Goal: Task Accomplishment & Management: Complete application form

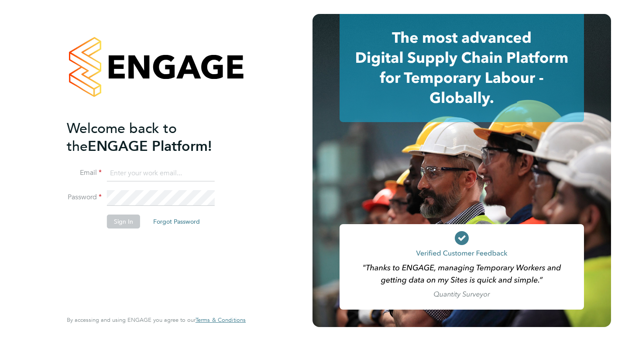
click at [164, 176] on input at bounding box center [161, 174] width 108 height 16
type input "clairwindsor@hotmail.co.uk"
drag, startPoint x: 195, startPoint y: 169, endPoint x: 108, endPoint y: 164, distance: 87.9
click at [108, 164] on ng-template "Welcome back to the ENGAGE Platform! Email clairwindsor@hotmail.co.uk Password …" at bounding box center [152, 179] width 170 height 118
click at [157, 177] on input at bounding box center [161, 174] width 108 height 16
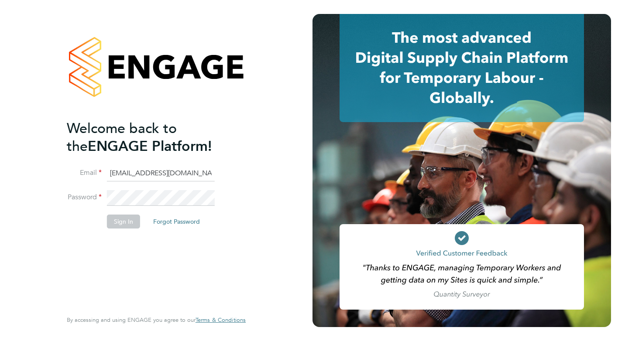
drag, startPoint x: 199, startPoint y: 172, endPoint x: 122, endPoint y: 171, distance: 77.7
click at [122, 170] on input "clairwindsor@hotmail.co.uk" at bounding box center [161, 174] width 108 height 16
type input "[EMAIL_ADDRESS][DOMAIN_NAME]"
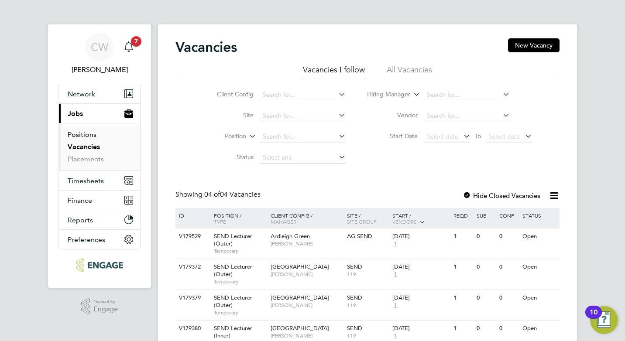
click at [83, 137] on link "Positions" at bounding box center [82, 134] width 29 height 8
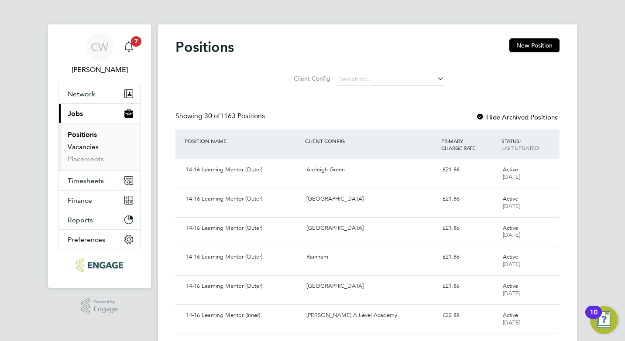
click at [86, 147] on link "Vacancies" at bounding box center [83, 147] width 31 height 8
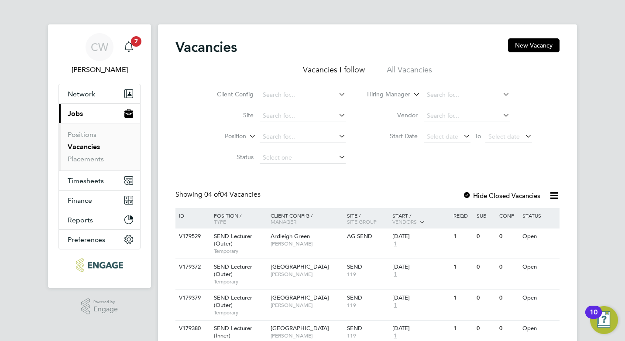
scroll to position [42, 0]
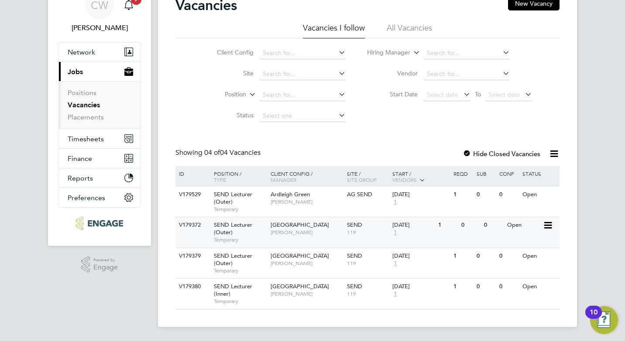
click at [298, 224] on span "[GEOGRAPHIC_DATA]" at bounding box center [300, 224] width 58 height 7
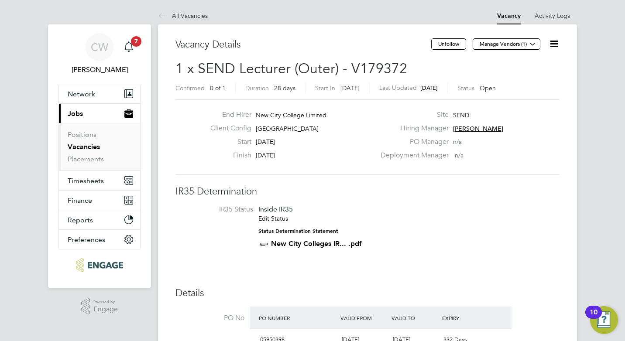
click at [552, 44] on icon at bounding box center [553, 43] width 11 height 11
click at [528, 91] on li "Followers" at bounding box center [532, 94] width 51 height 12
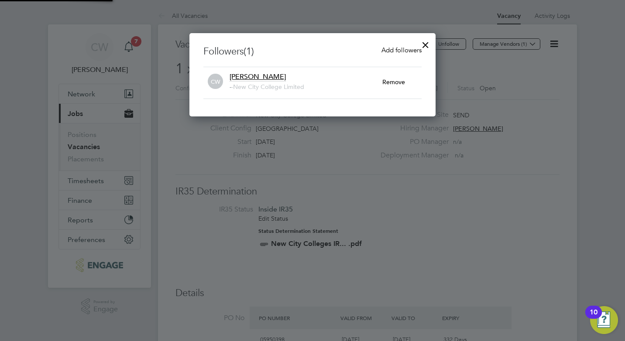
scroll to position [84, 247]
click at [424, 45] on div at bounding box center [426, 43] width 16 height 16
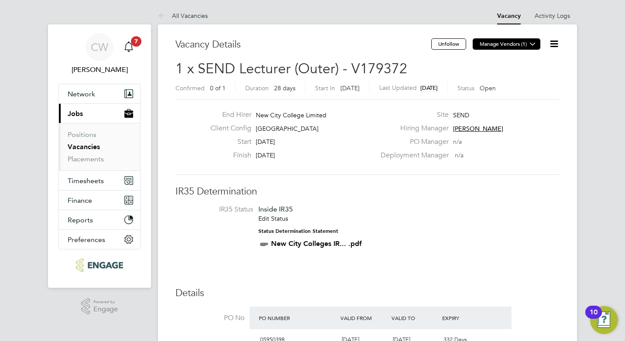
click at [524, 43] on button "Manage Vendors (1)" at bounding box center [507, 43] width 68 height 11
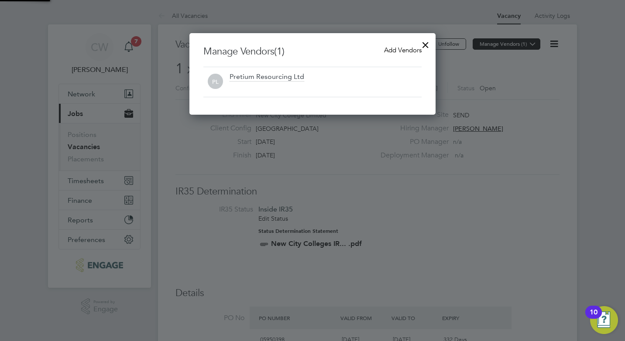
scroll to position [82, 247]
click at [425, 45] on div at bounding box center [426, 43] width 16 height 16
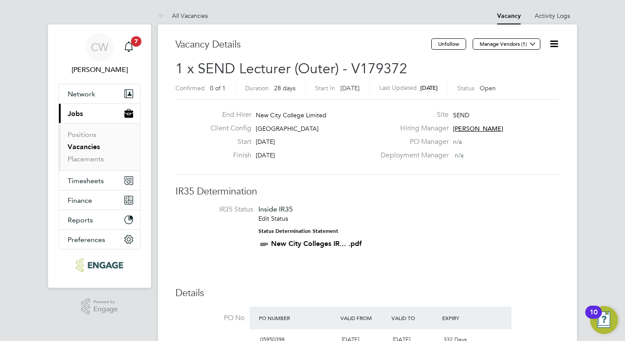
click at [554, 43] on icon at bounding box center [553, 43] width 11 height 11
click at [558, 17] on link "Activity Logs" at bounding box center [551, 16] width 35 height 8
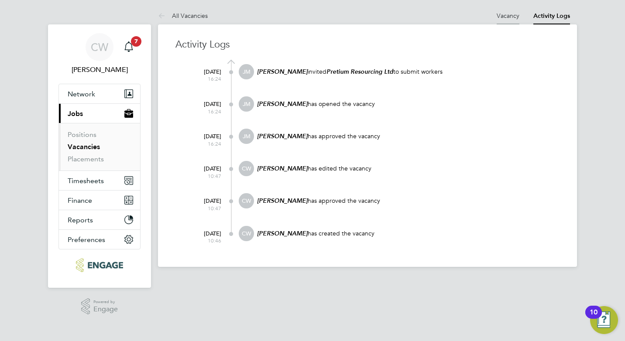
click at [511, 15] on link "Vacancy" at bounding box center [508, 16] width 23 height 8
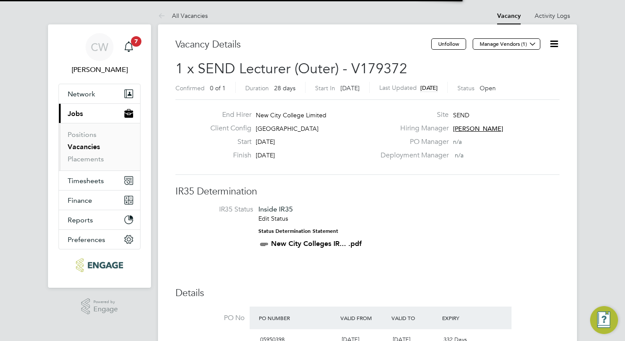
scroll to position [4, 4]
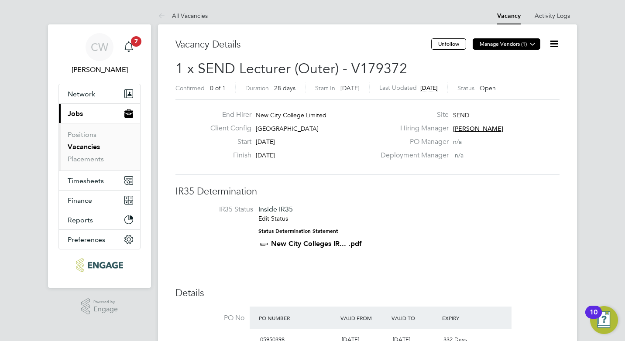
click at [531, 44] on icon at bounding box center [532, 44] width 7 height 7
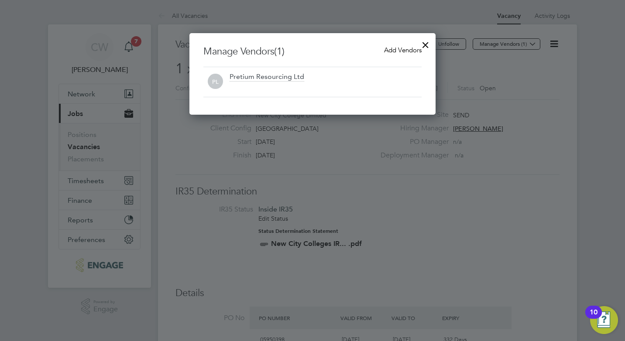
click at [216, 82] on span "PL" at bounding box center [215, 81] width 15 height 15
click at [425, 46] on div at bounding box center [426, 43] width 16 height 16
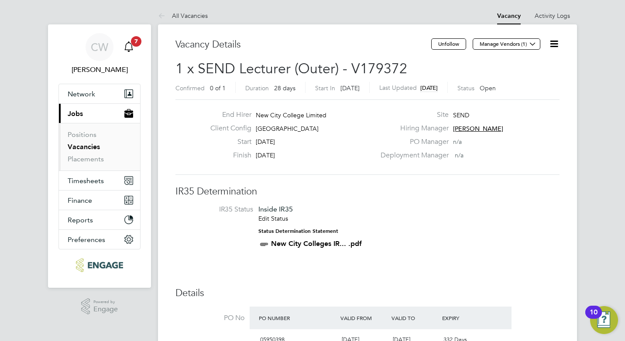
click at [131, 45] on icon "Main navigation" at bounding box center [128, 45] width 8 height 9
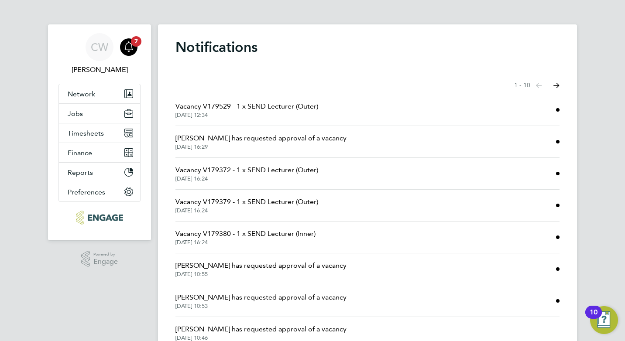
click at [294, 108] on span "Vacancy V179529 - 1 x SEND Lecturer (Outer)" at bounding box center [246, 106] width 143 height 10
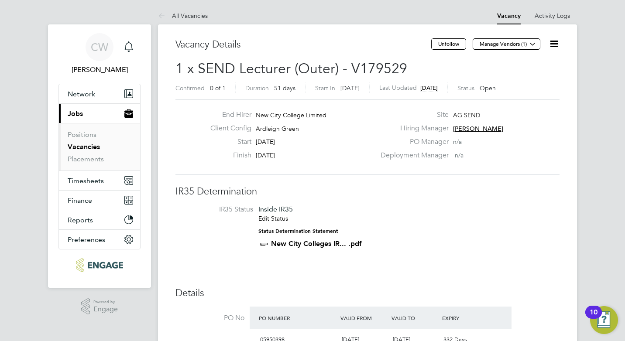
click at [553, 45] on icon at bounding box center [553, 43] width 11 height 11
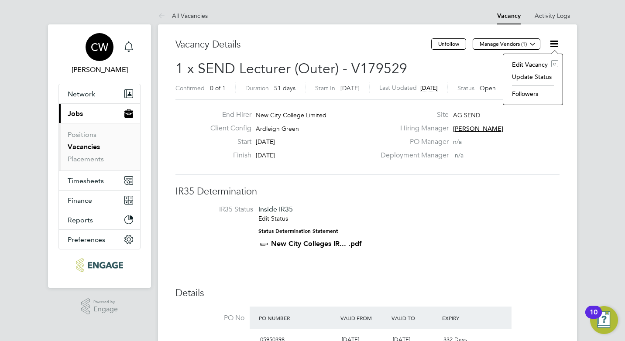
click at [103, 58] on div "CW" at bounding box center [100, 47] width 28 height 28
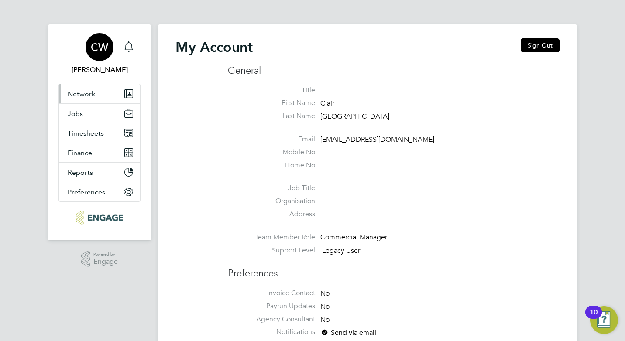
click at [80, 96] on span "Network" at bounding box center [81, 94] width 27 height 8
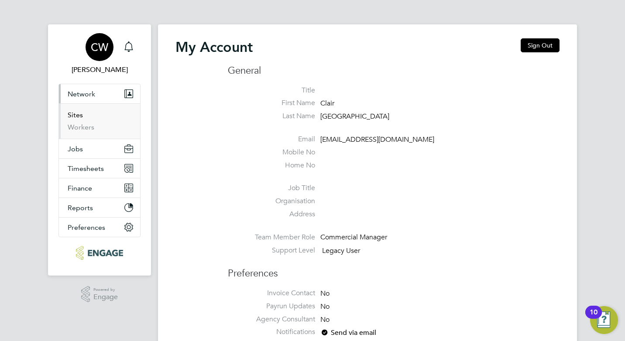
click at [72, 115] on link "Sites" at bounding box center [75, 115] width 15 height 8
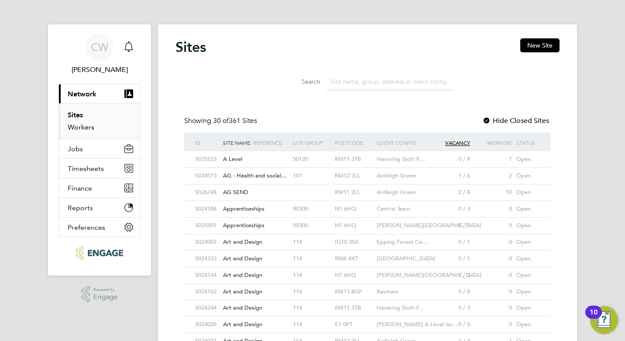
click at [72, 127] on link "Workers" at bounding box center [81, 127] width 27 height 8
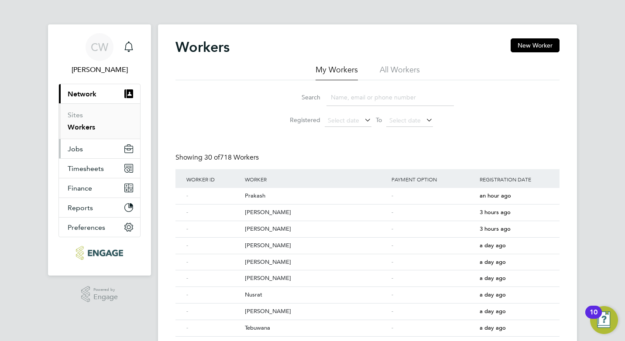
click at [73, 150] on span "Jobs" at bounding box center [75, 149] width 15 height 8
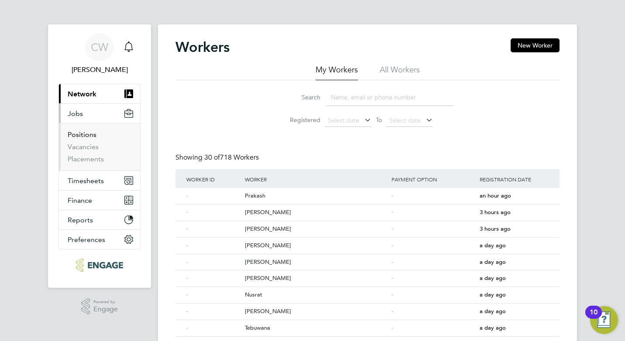
click at [77, 136] on link "Positions" at bounding box center [82, 134] width 29 height 8
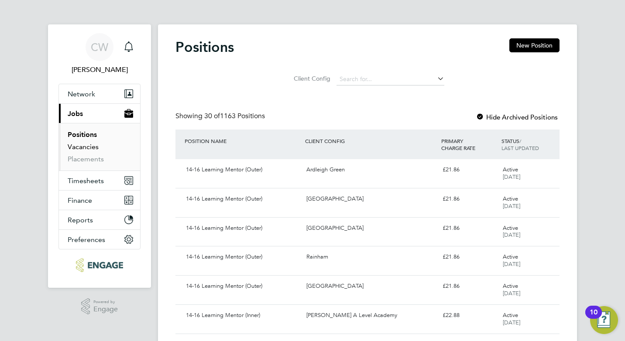
click at [76, 146] on link "Vacancies" at bounding box center [83, 147] width 31 height 8
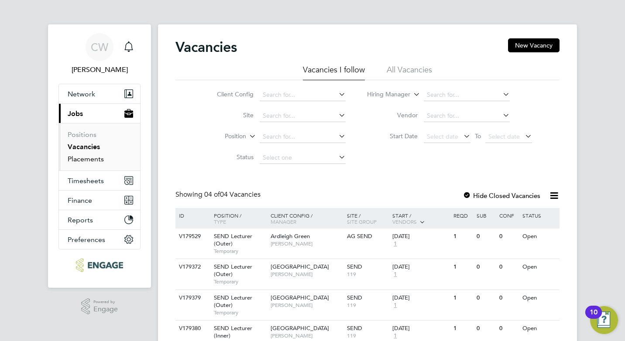
click at [74, 160] on link "Placements" at bounding box center [86, 159] width 36 height 8
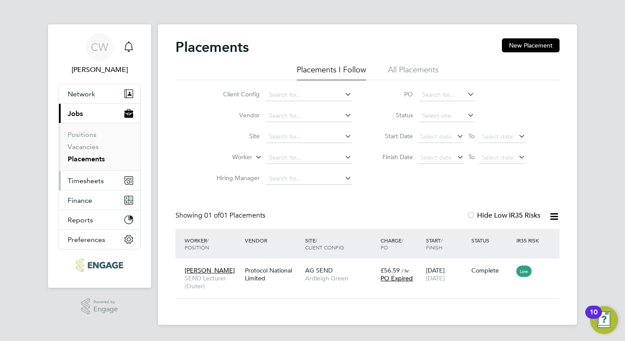
click at [77, 180] on span "Timesheets" at bounding box center [86, 181] width 36 height 8
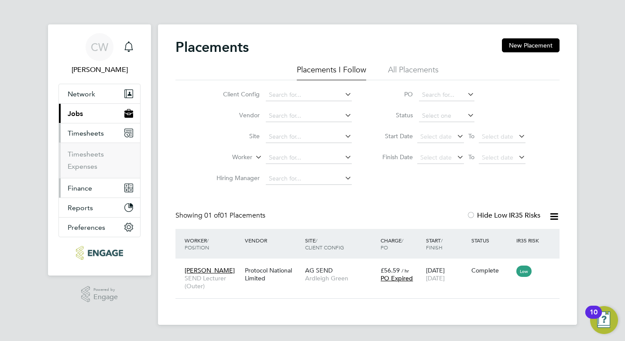
click at [77, 189] on span "Finance" at bounding box center [80, 188] width 24 height 8
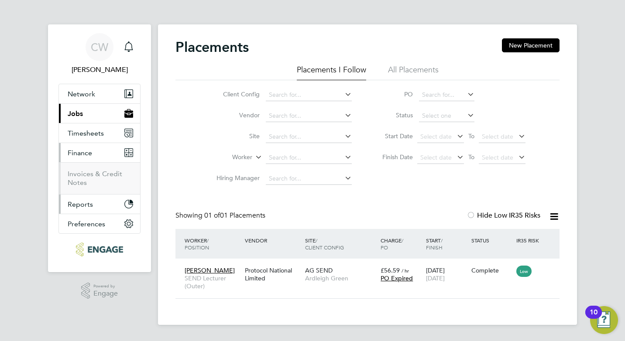
click at [79, 204] on span "Reports" at bounding box center [80, 204] width 25 height 8
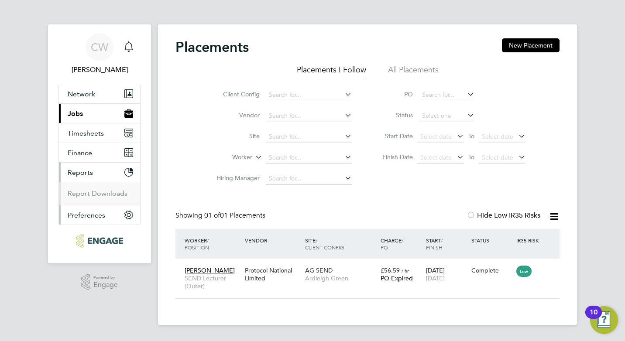
click at [79, 215] on span "Preferences" at bounding box center [87, 215] width 38 height 8
click at [79, 113] on span "Jobs" at bounding box center [75, 114] width 15 height 8
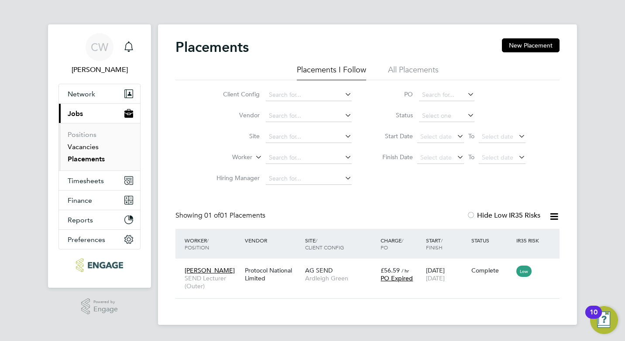
click at [80, 146] on link "Vacancies" at bounding box center [83, 147] width 31 height 8
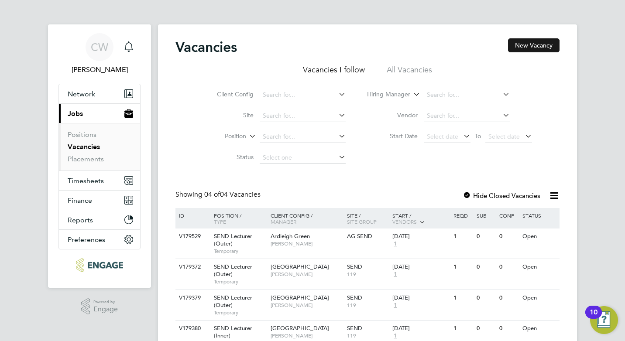
click at [534, 43] on button "New Vacancy" at bounding box center [533, 45] width 51 height 14
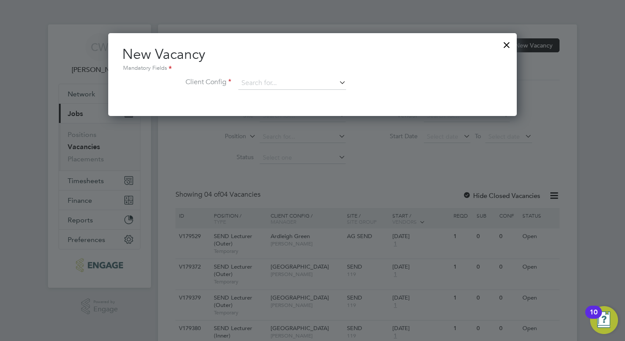
click at [337, 82] on icon at bounding box center [337, 82] width 0 height 12
click at [303, 94] on li "Red bridge Campus" at bounding box center [292, 96] width 109 height 12
type input "[GEOGRAPHIC_DATA]"
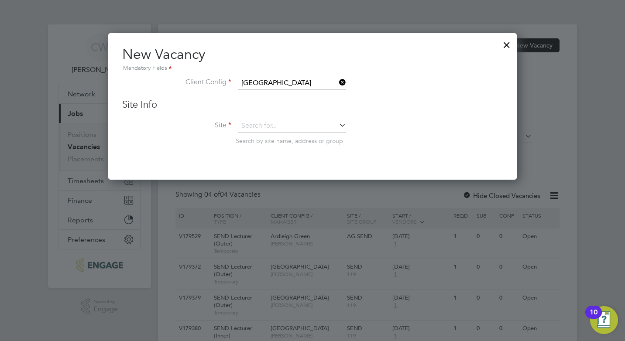
click at [337, 126] on icon at bounding box center [337, 125] width 0 height 12
click at [291, 133] on li "SEND" at bounding box center [292, 139] width 109 height 12
type input "SEND"
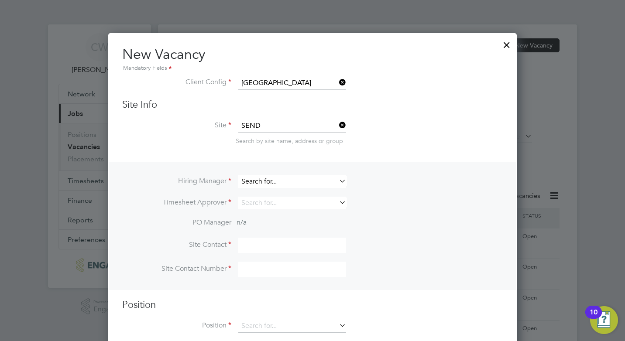
click at [326, 179] on input at bounding box center [292, 181] width 108 height 13
click at [301, 196] on li "Cl air Windsor" at bounding box center [292, 194] width 109 height 12
type input "[PERSON_NAME]"
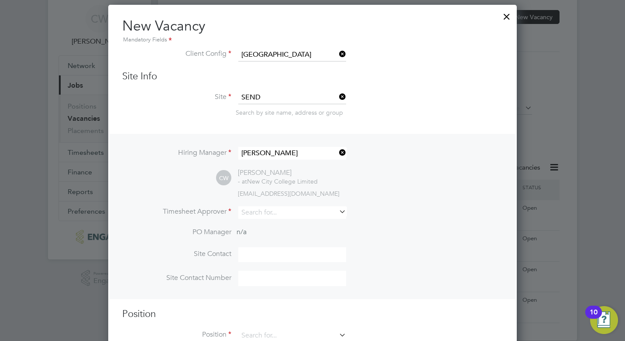
scroll to position [44, 0]
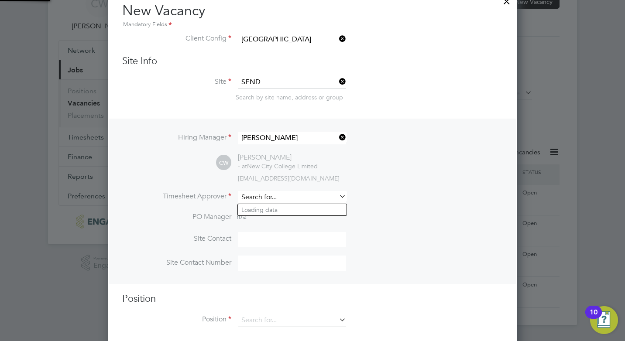
click at [336, 195] on input at bounding box center [292, 197] width 108 height 13
click at [300, 219] on li "Sil via Faja" at bounding box center [292, 222] width 109 height 12
type input "[PERSON_NAME]"
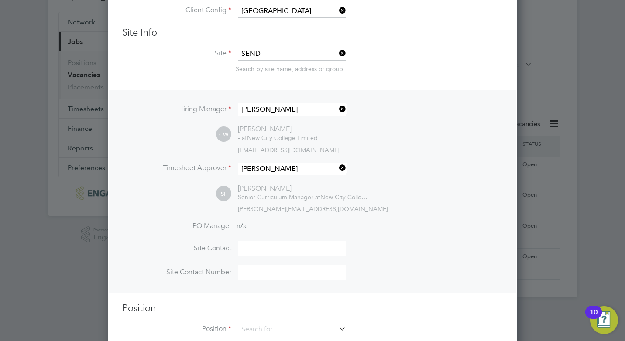
scroll to position [94, 0]
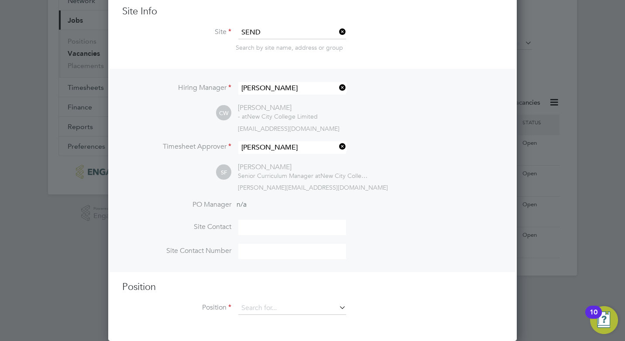
click at [314, 227] on input at bounding box center [292, 227] width 108 height 15
type input "[PERSON_NAME]"
click at [290, 254] on input at bounding box center [292, 251] width 108 height 15
type input "Ext."
click at [296, 225] on input "Silvia Faja" at bounding box center [292, 227] width 108 height 15
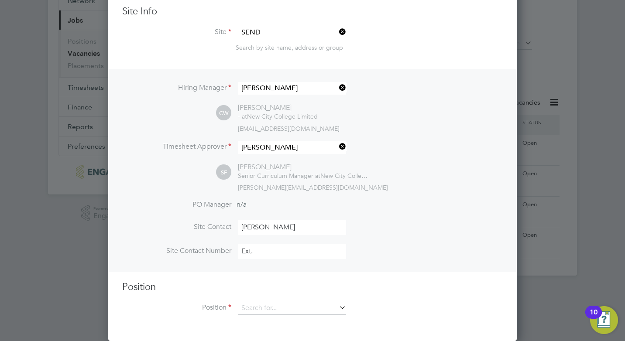
drag, startPoint x: 304, startPoint y: 228, endPoint x: 236, endPoint y: 227, distance: 67.2
click at [236, 227] on li "Site Contact Silvia Faja" at bounding box center [312, 232] width 380 height 24
type input "[PERSON_NAME]"
click at [303, 256] on input "Ext." at bounding box center [292, 251] width 108 height 15
click at [304, 253] on input "Ext." at bounding box center [292, 251] width 108 height 15
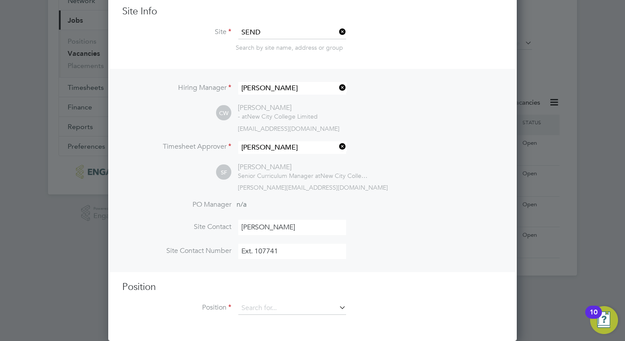
type input "Ext. 107741"
click at [399, 246] on li "Site Contact Number Ext. 107741" at bounding box center [312, 256] width 380 height 24
click at [337, 310] on input at bounding box center [292, 308] width 108 height 13
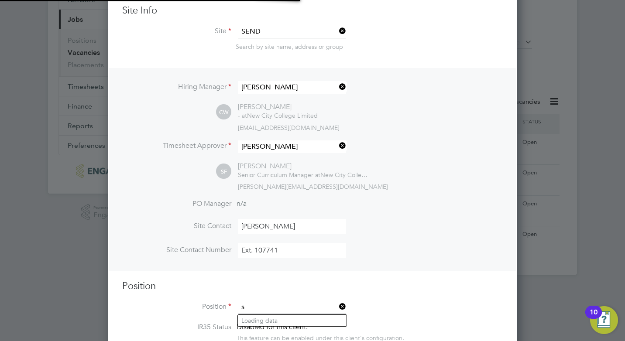
scroll to position [1344, 409]
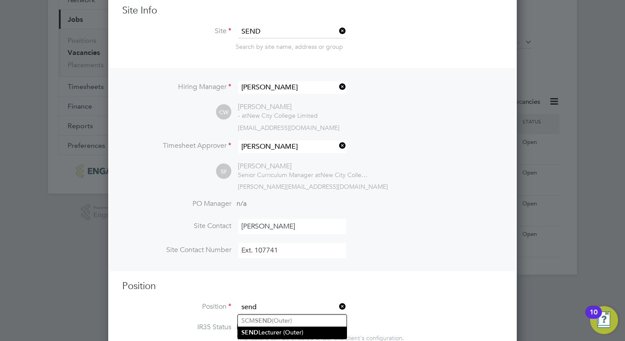
click at [305, 332] on li "SEND Lecturer (Outer)" at bounding box center [292, 333] width 109 height 12
type input "SEND Lecturer (Outer)"
type textarea "PURPOSE OF JOB: • To teach and assess learning on a range of courses, which inc…"
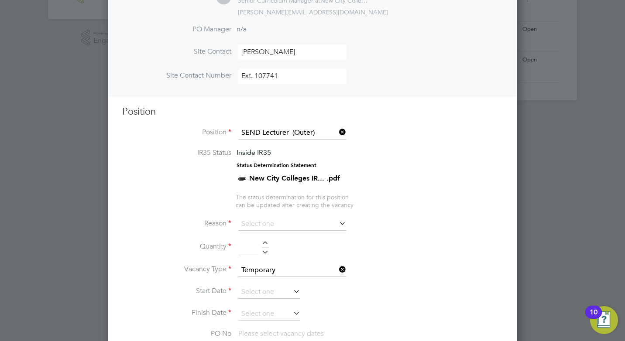
scroll to position [312, 0]
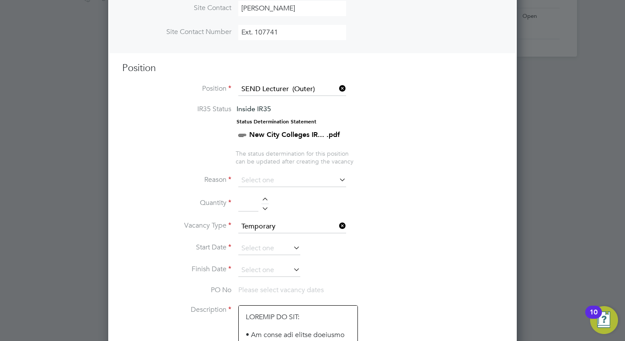
click at [337, 181] on icon at bounding box center [337, 180] width 0 height 12
click at [337, 179] on icon at bounding box center [337, 180] width 0 height 12
click at [276, 180] on input at bounding box center [292, 180] width 108 height 13
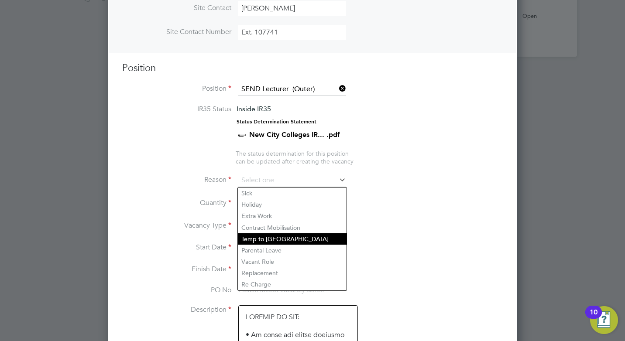
scroll to position [356, 0]
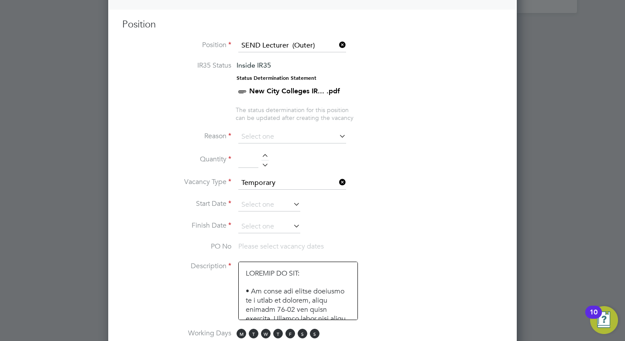
click at [293, 203] on li "Parental Leave" at bounding box center [292, 206] width 109 height 11
type input "Parental Leave"
click at [266, 157] on div at bounding box center [264, 157] width 7 height 6
type input "1"
click at [291, 203] on icon at bounding box center [291, 204] width 0 height 12
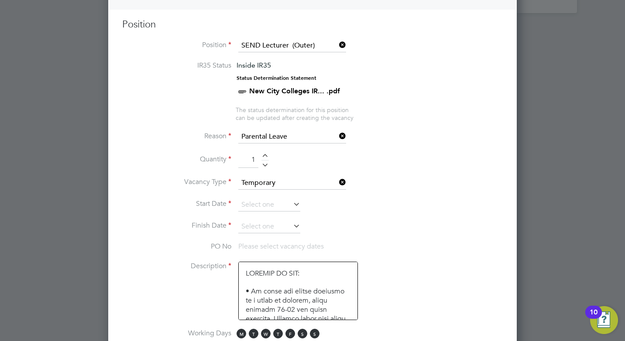
scroll to position [264, 0]
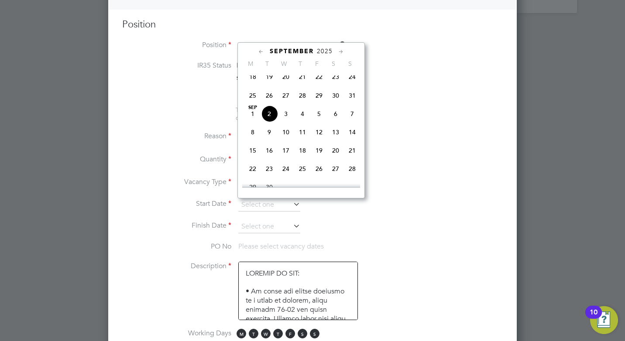
click at [287, 119] on span "3" at bounding box center [286, 114] width 17 height 17
type input "[DATE]"
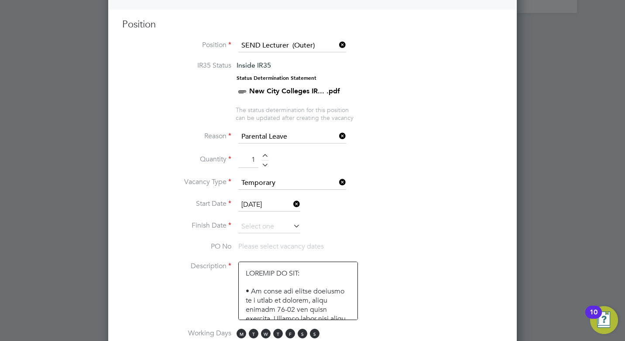
click at [291, 227] on icon at bounding box center [291, 226] width 0 height 12
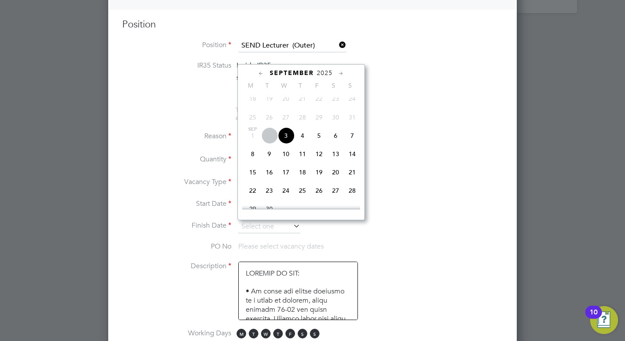
click at [339, 73] on icon at bounding box center [341, 74] width 8 height 10
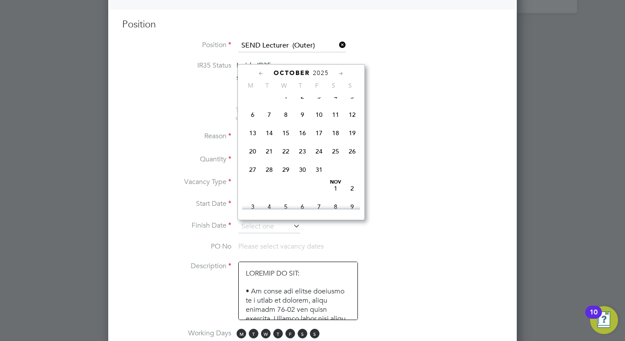
click at [339, 73] on icon at bounding box center [341, 74] width 8 height 10
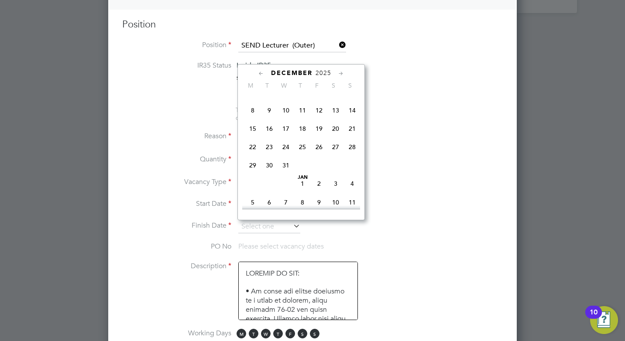
click at [319, 137] on span "19" at bounding box center [319, 128] width 17 height 17
type input "19 Dec 2025"
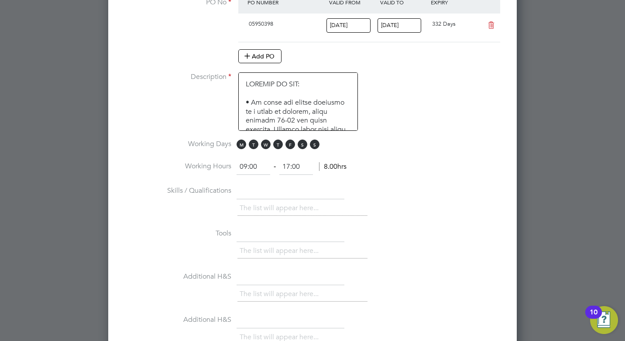
scroll to position [618, 0]
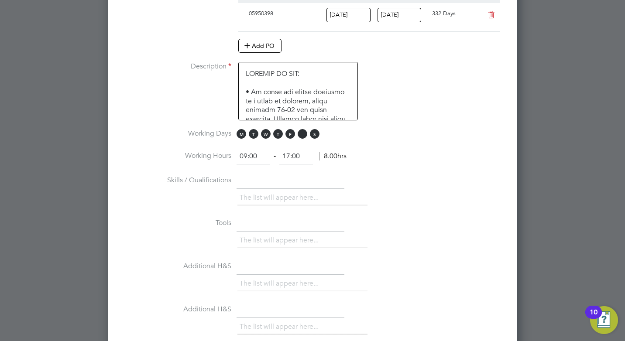
click at [304, 135] on span "S" at bounding box center [303, 134] width 10 height 10
click at [315, 134] on span "S" at bounding box center [315, 134] width 10 height 10
click at [302, 156] on input "17:00" at bounding box center [296, 157] width 34 height 16
drag, startPoint x: 302, startPoint y: 156, endPoint x: 286, endPoint y: 155, distance: 15.7
click at [286, 155] on input "17:00" at bounding box center [296, 157] width 34 height 16
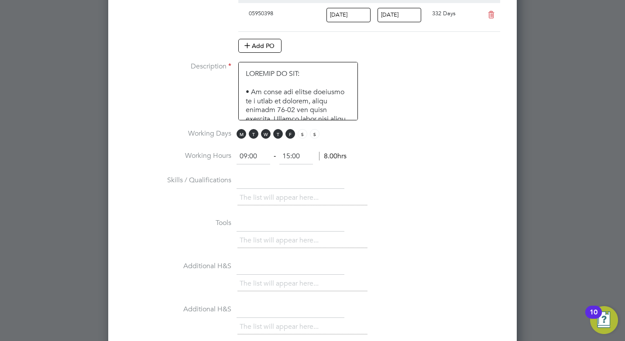
type input "15:00"
click at [409, 140] on li "Working Days M T W T F S S" at bounding box center [312, 139] width 380 height 20
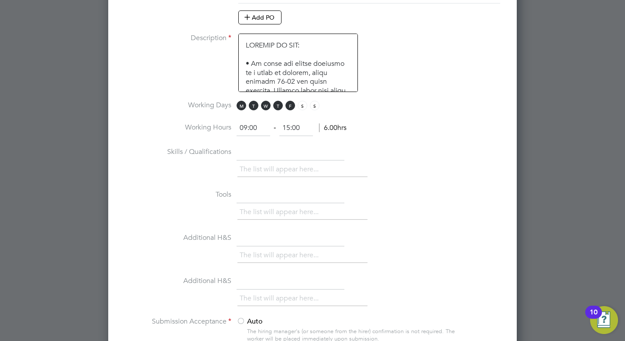
scroll to position [661, 0]
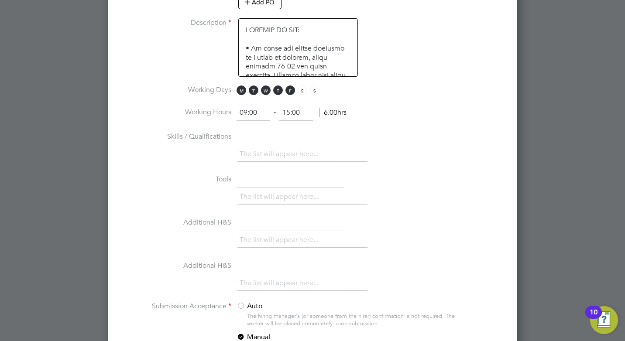
click at [261, 140] on input "text" at bounding box center [290, 138] width 108 height 16
paste input "Possession of a Degree or comparable qualification Possession of a teaching qua…"
type input "Possession of a Degree or comparable qualification Possession of a teaching qua…"
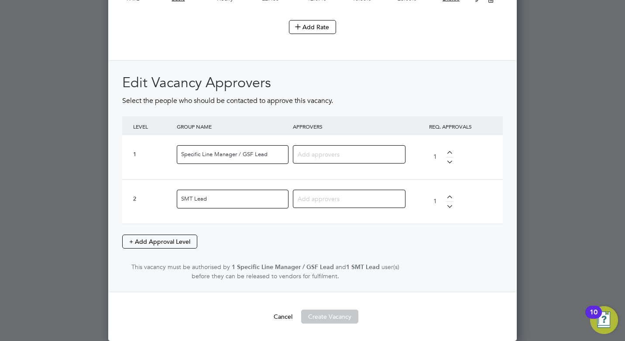
scroll to position [1288, 0]
click at [372, 158] on input at bounding box center [346, 153] width 96 height 11
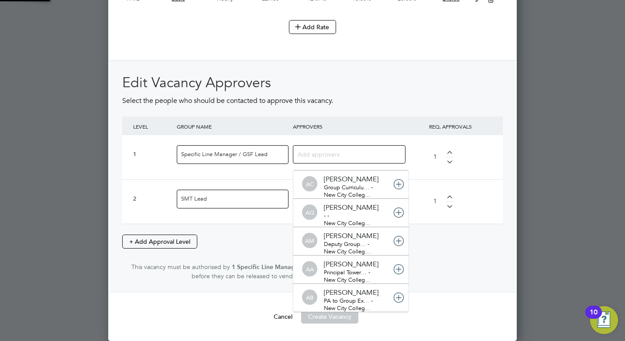
scroll to position [9, 62]
type input "clair"
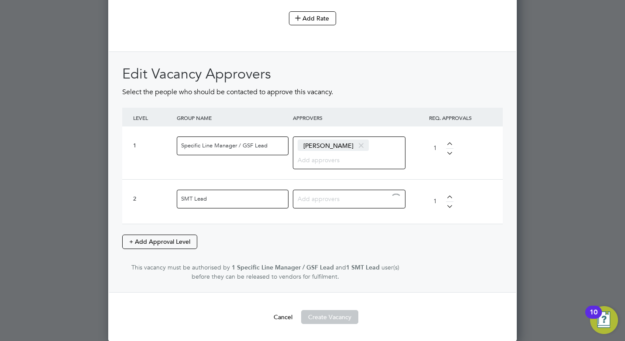
click at [340, 204] on input at bounding box center [346, 198] width 96 height 11
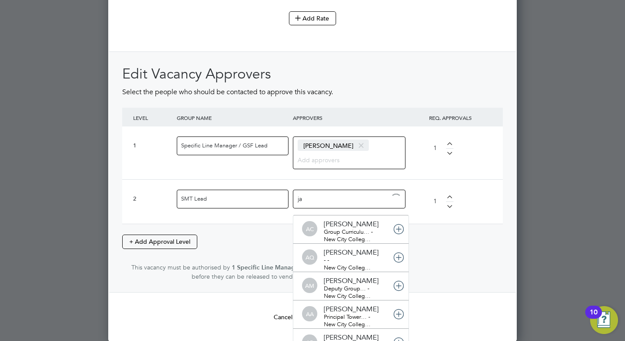
type input "jac"
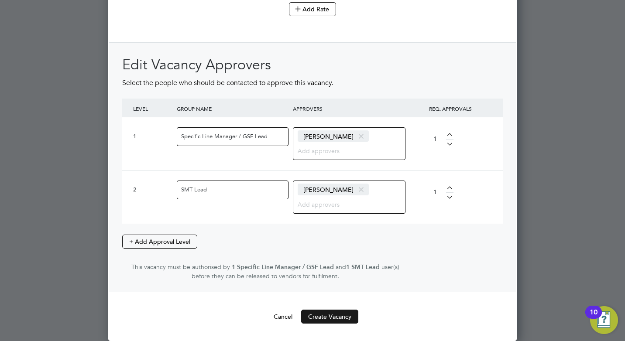
click at [341, 317] on button "Create Vacancy" at bounding box center [329, 317] width 57 height 14
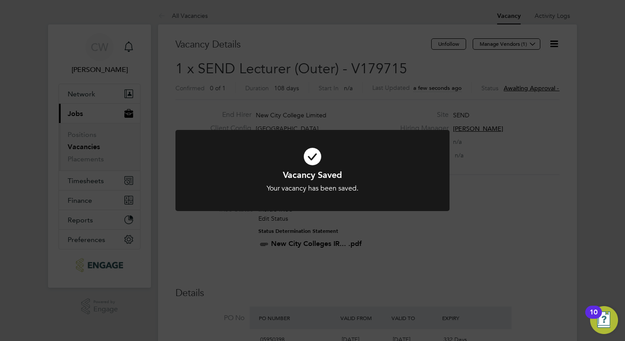
click at [578, 92] on div "Vacancy Saved Your vacancy has been saved. Cancel Okay" at bounding box center [312, 170] width 625 height 341
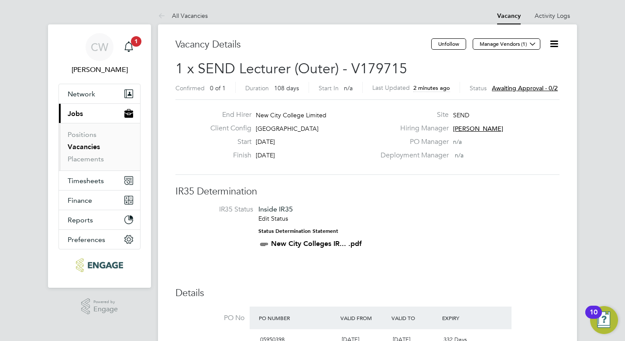
click at [82, 146] on link "Vacancies" at bounding box center [84, 147] width 32 height 8
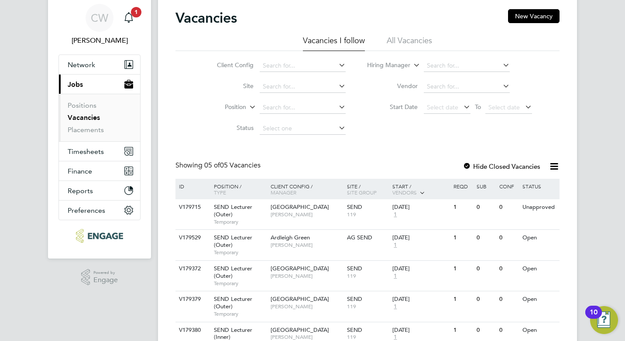
scroll to position [72, 0]
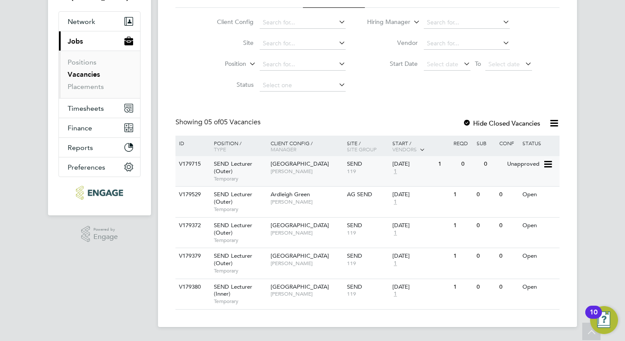
click at [533, 167] on div "Unapproved" at bounding box center [524, 164] width 38 height 16
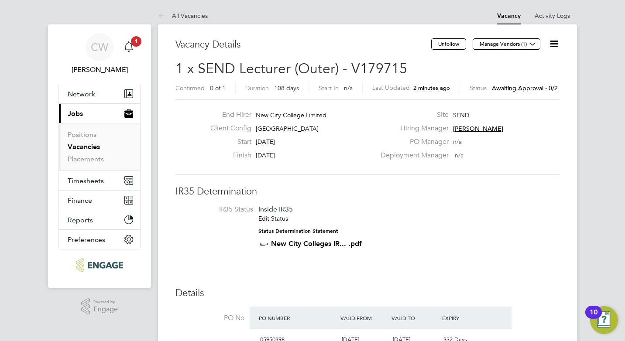
click at [546, 85] on span "Awaiting approval - 0/2" at bounding box center [525, 88] width 66 height 8
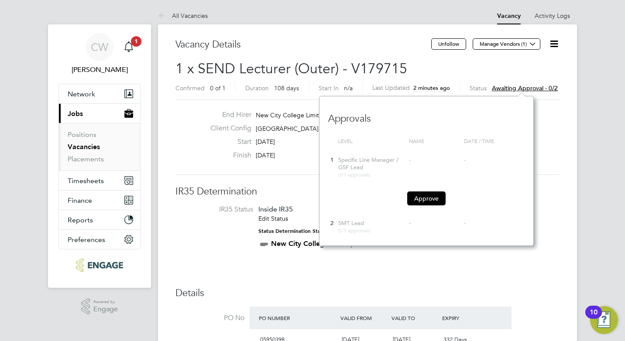
scroll to position [150, 214]
click at [435, 197] on button "Approve" at bounding box center [426, 199] width 38 height 14
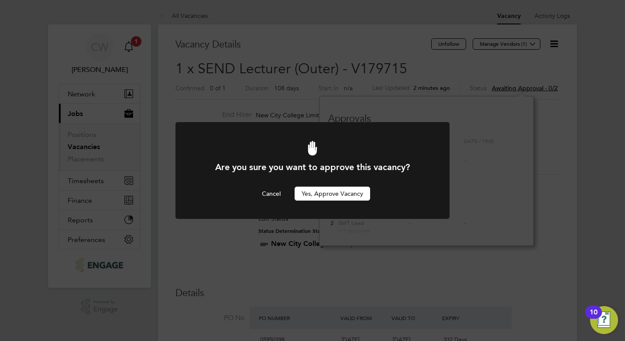
click at [344, 195] on button "Yes, Approve Vacancy" at bounding box center [332, 194] width 75 height 14
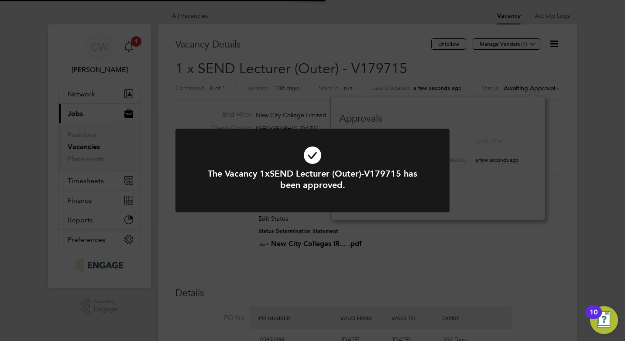
scroll to position [26, 61]
click at [563, 146] on div "The Vacancy 1xSEND Lecturer (Outer)-V179715 has been approved. Cancel Okay" at bounding box center [312, 170] width 625 height 341
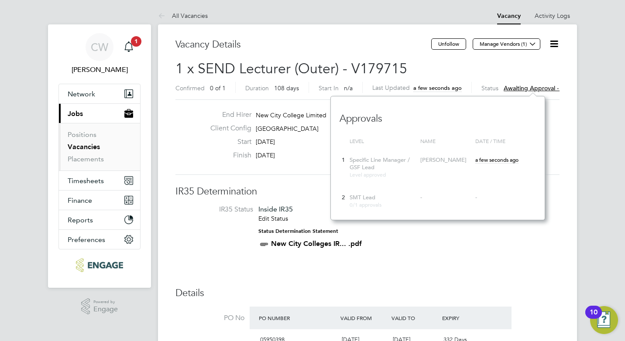
click at [548, 65] on h2 "1 x SEND Lecturer (Outer) - V179715 Confirmed 0 of 1 Duration 108 days Start In…" at bounding box center [367, 78] width 384 height 37
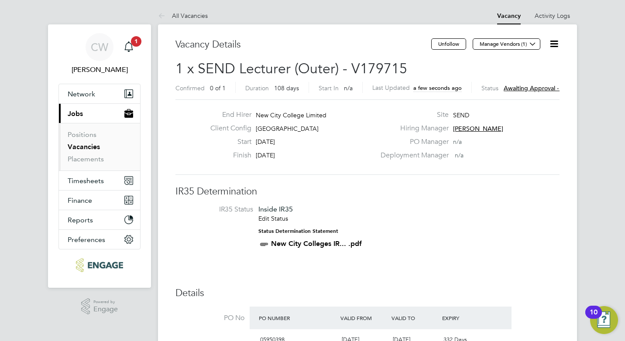
click at [555, 44] on icon at bounding box center [553, 43] width 11 height 11
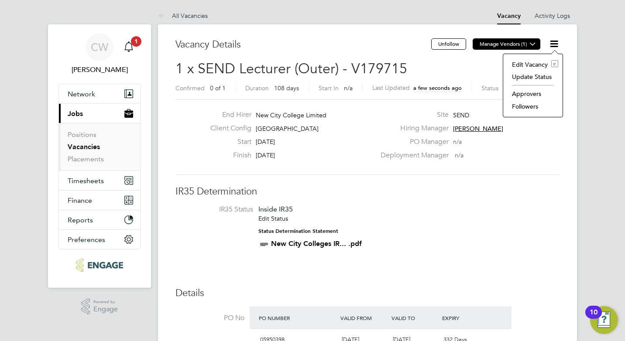
click at [514, 41] on button "Manage Vendors (1)" at bounding box center [507, 43] width 68 height 11
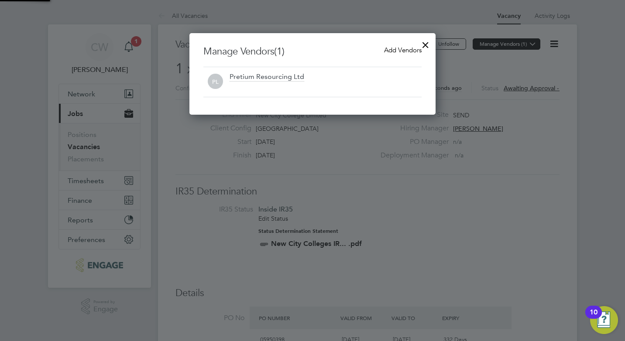
scroll to position [82, 247]
click at [425, 45] on div at bounding box center [426, 43] width 16 height 16
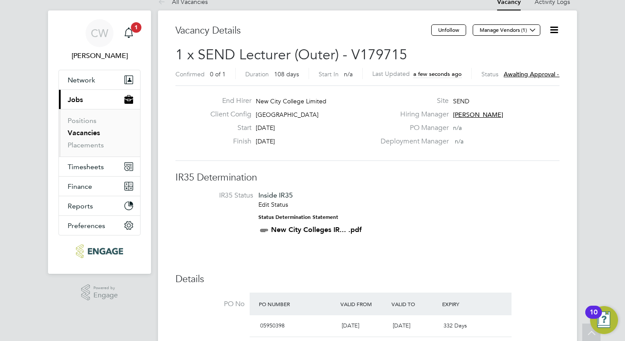
scroll to position [0, 0]
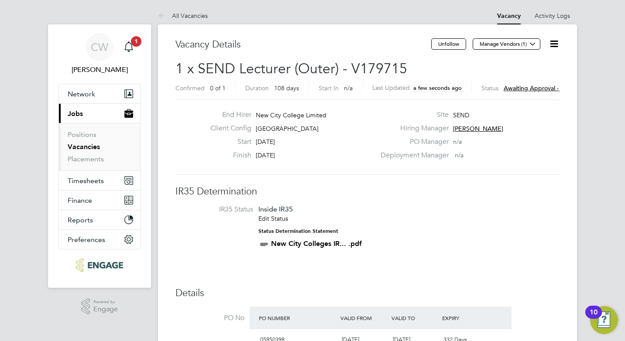
click at [77, 145] on link "Vacancies" at bounding box center [84, 147] width 32 height 8
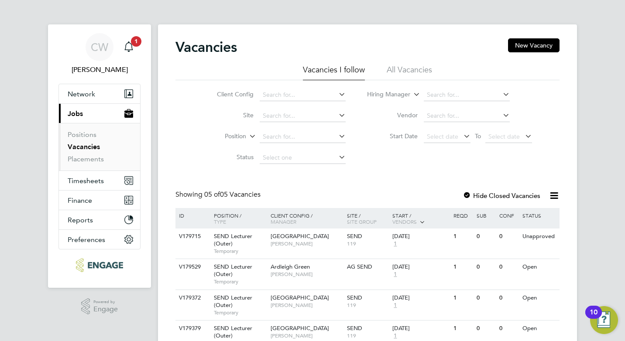
click at [417, 71] on li "All Vacancies" at bounding box center [409, 73] width 45 height 16
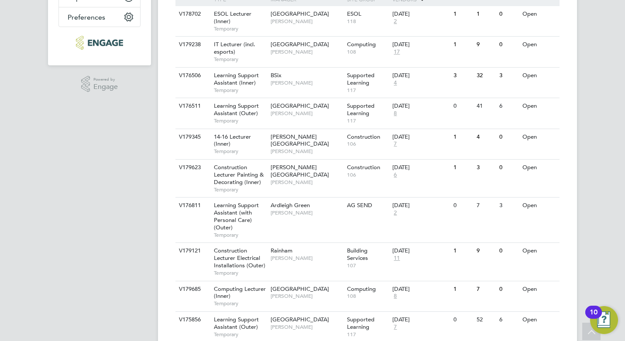
scroll to position [131, 0]
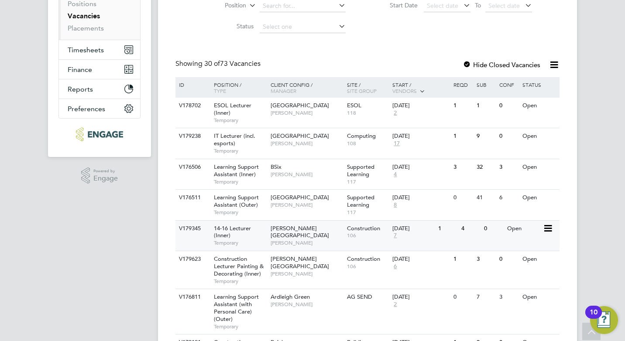
click at [411, 228] on div "[DATE]" at bounding box center [412, 228] width 41 height 7
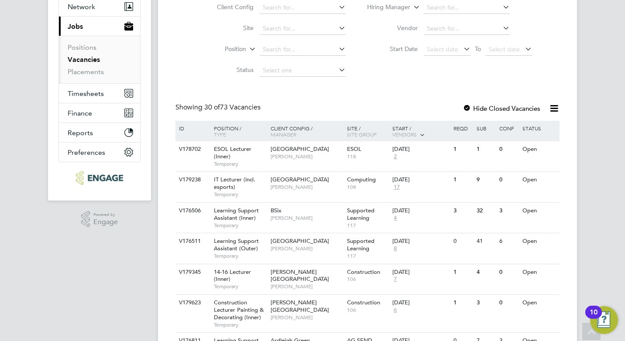
scroll to position [0, 0]
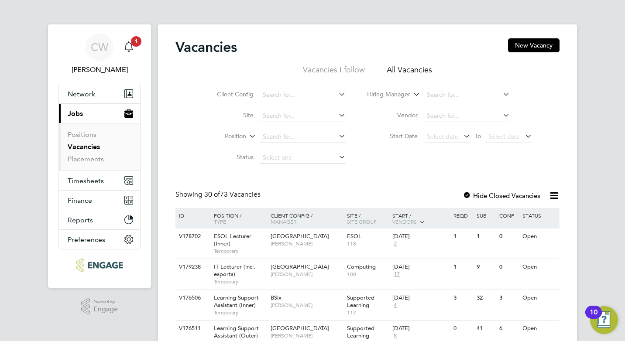
click at [341, 67] on li "Vacancies I follow" at bounding box center [334, 73] width 62 height 16
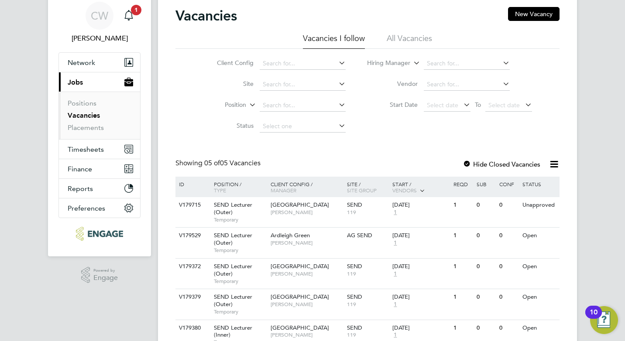
scroll to position [72, 0]
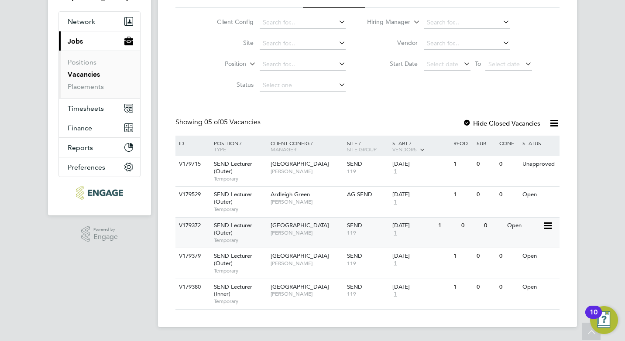
click at [549, 227] on icon at bounding box center [547, 226] width 9 height 10
click at [306, 226] on span "[GEOGRAPHIC_DATA]" at bounding box center [300, 225] width 58 height 7
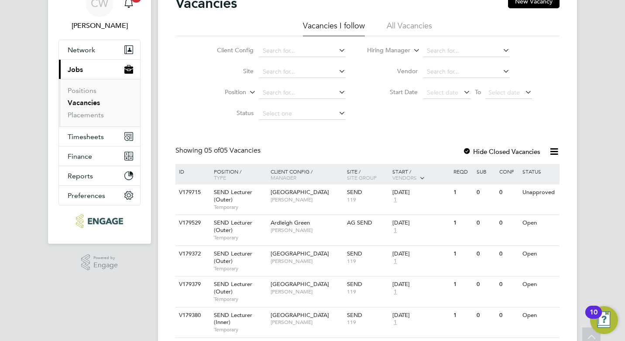
scroll to position [0, 0]
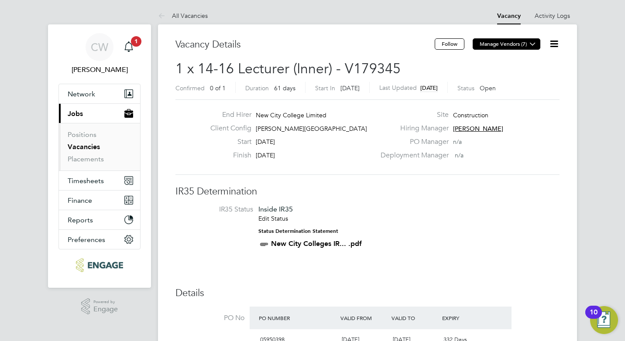
click at [529, 43] on icon at bounding box center [532, 44] width 7 height 7
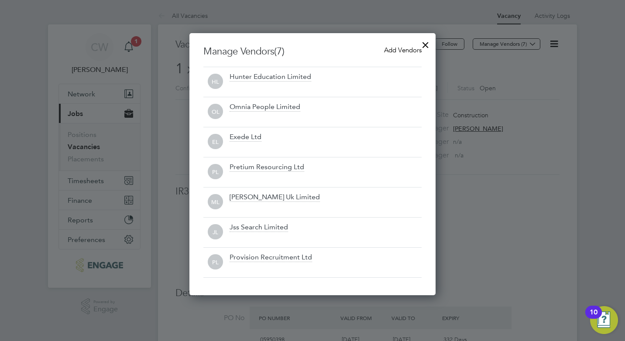
scroll to position [44, 0]
click at [425, 43] on div at bounding box center [426, 43] width 16 height 16
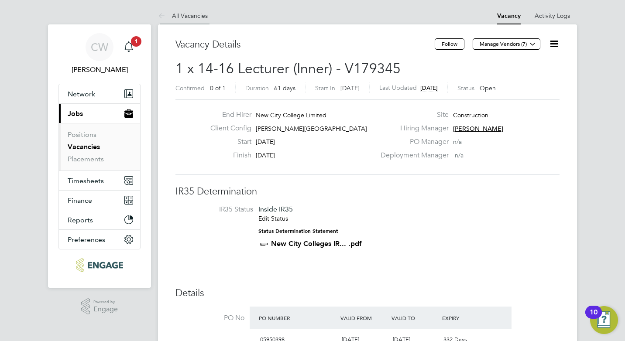
click at [190, 16] on link "All Vacancies" at bounding box center [183, 16] width 50 height 8
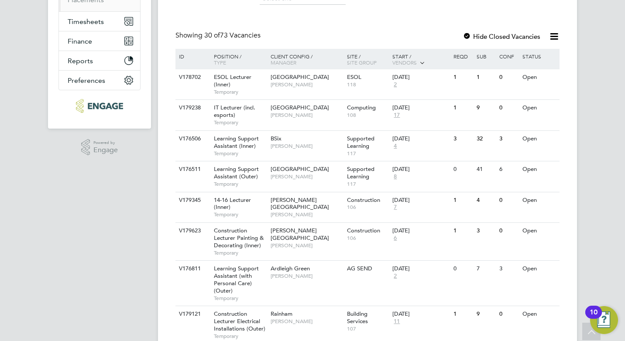
scroll to position [175, 0]
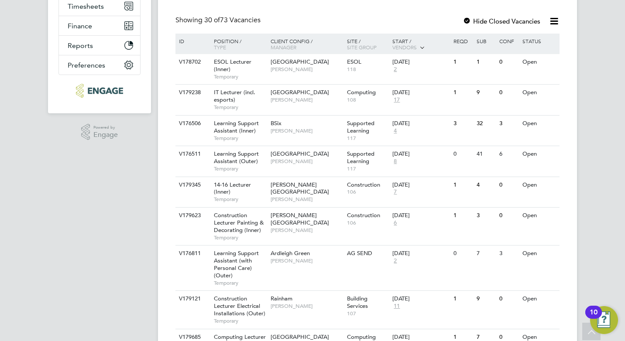
click at [417, 45] on span "Vendors" at bounding box center [404, 47] width 24 height 7
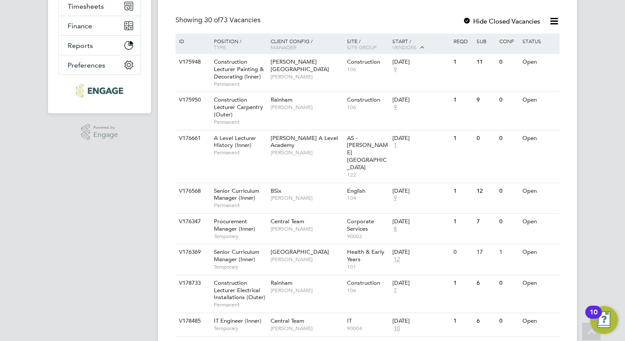
click at [483, 42] on div "Sub" at bounding box center [485, 41] width 23 height 15
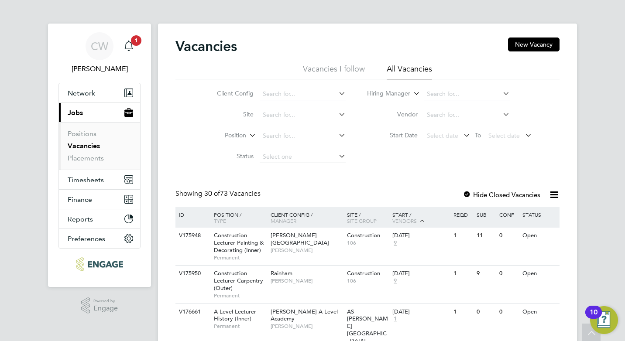
scroll to position [0, 0]
click at [336, 65] on li "Vacancies I follow" at bounding box center [334, 73] width 62 height 16
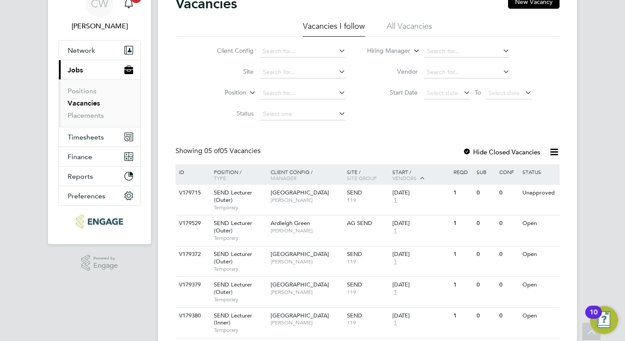
scroll to position [72, 0]
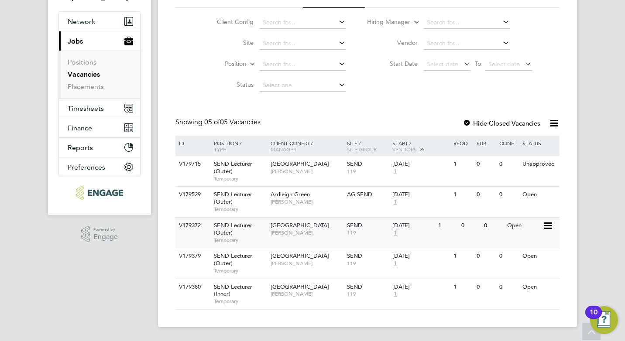
click at [408, 228] on div "[DATE]" at bounding box center [412, 225] width 41 height 7
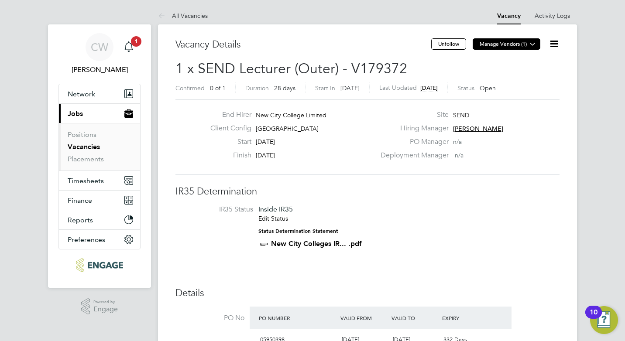
click at [530, 46] on icon at bounding box center [532, 44] width 7 height 7
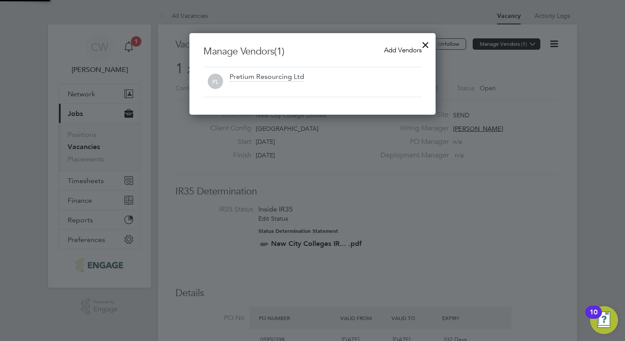
scroll to position [82, 247]
click at [410, 50] on span "Add Vendors" at bounding box center [403, 50] width 38 height 8
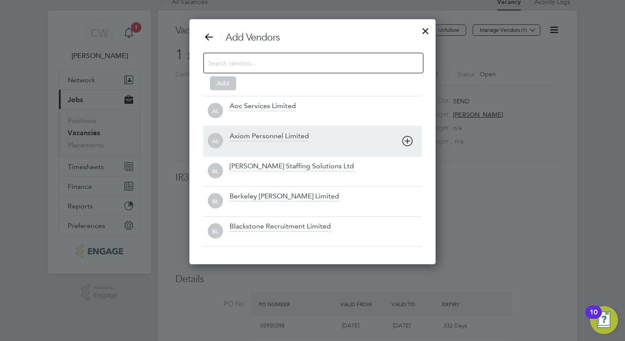
scroll to position [0, 0]
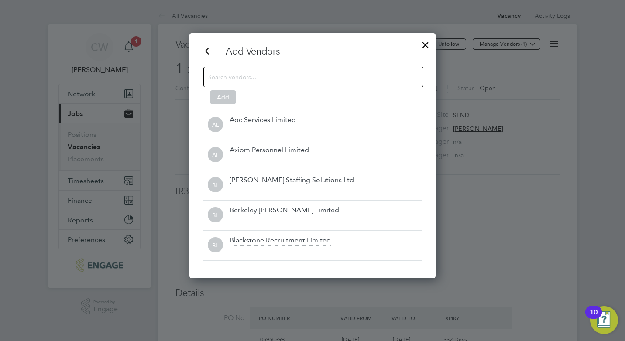
click at [544, 90] on div at bounding box center [312, 170] width 625 height 341
click at [425, 41] on div at bounding box center [426, 43] width 16 height 16
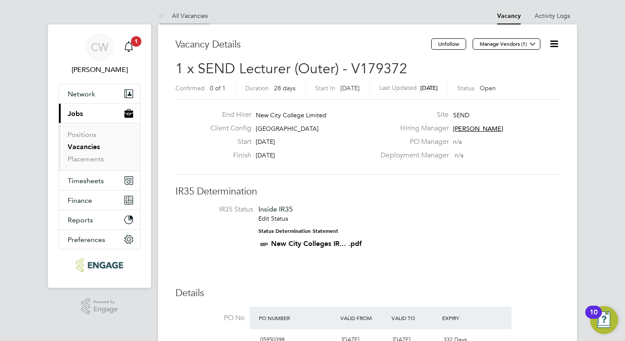
click at [195, 16] on link "All Vacancies" at bounding box center [183, 16] width 50 height 8
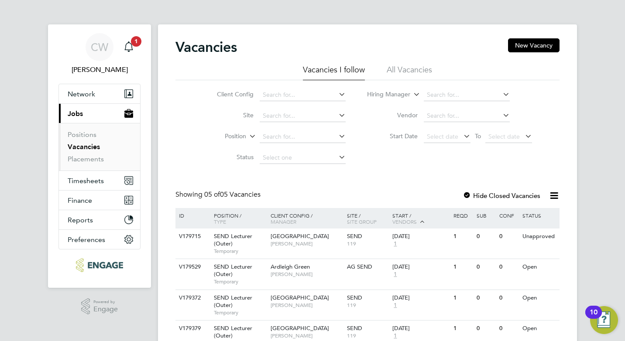
click at [415, 67] on li "All Vacancies" at bounding box center [409, 73] width 45 height 16
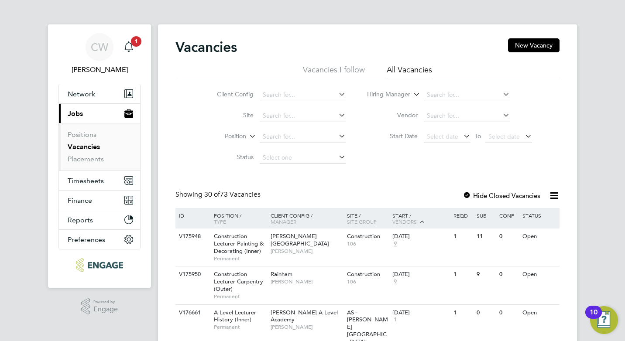
click at [337, 158] on icon at bounding box center [337, 157] width 0 height 12
click at [322, 158] on input at bounding box center [303, 158] width 86 height 12
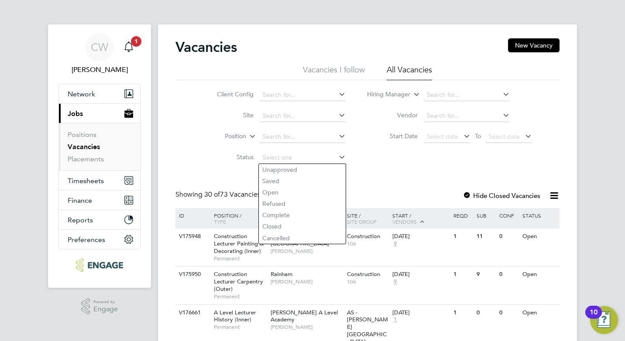
click at [388, 153] on div "Client Config Site Position Status Hiring Manager Vendor Start Date Select date…" at bounding box center [367, 124] width 384 height 88
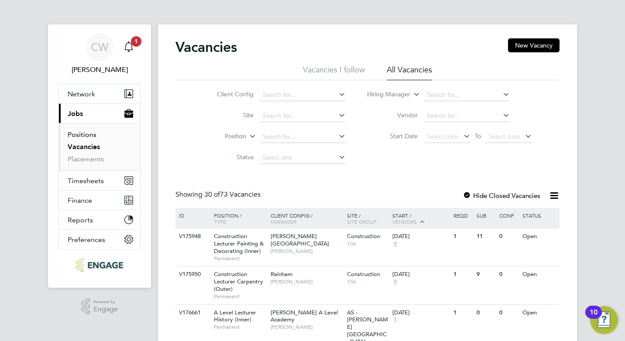
click at [81, 137] on link "Positions" at bounding box center [82, 134] width 29 height 8
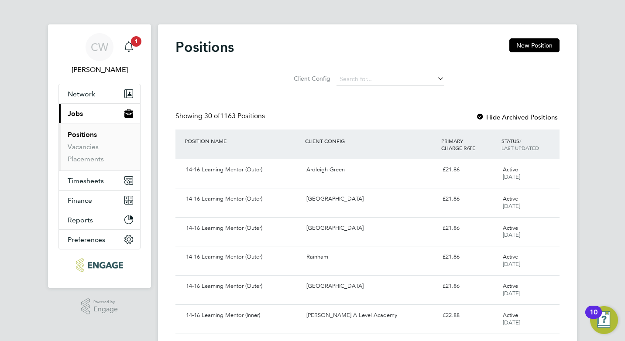
click at [435, 79] on icon at bounding box center [435, 78] width 0 height 12
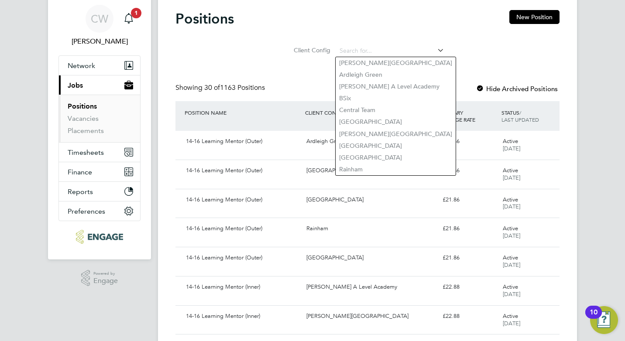
scroll to position [44, 0]
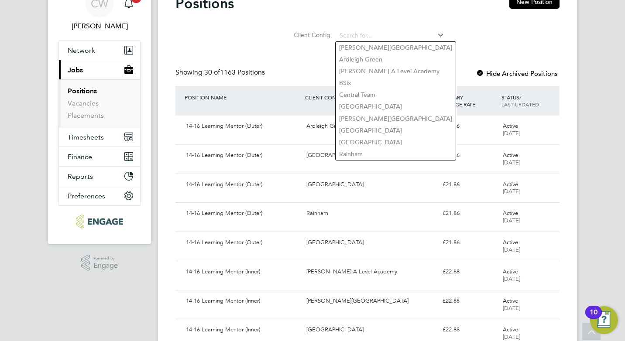
click at [464, 39] on div "Client Config" at bounding box center [367, 33] width 384 height 25
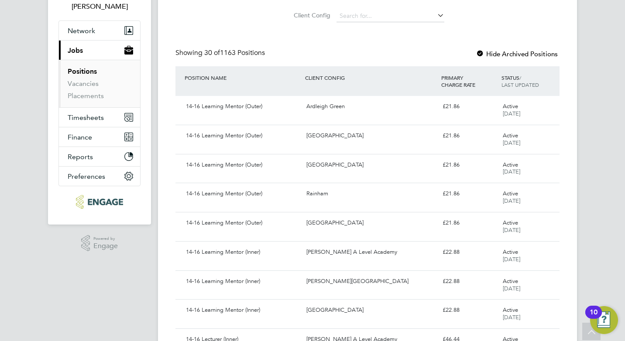
scroll to position [0, 0]
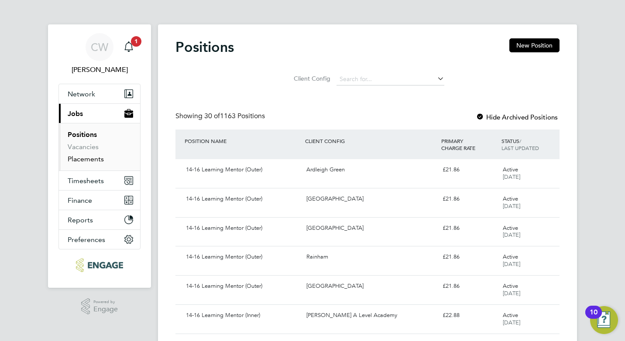
click at [89, 159] on link "Placements" at bounding box center [86, 159] width 36 height 8
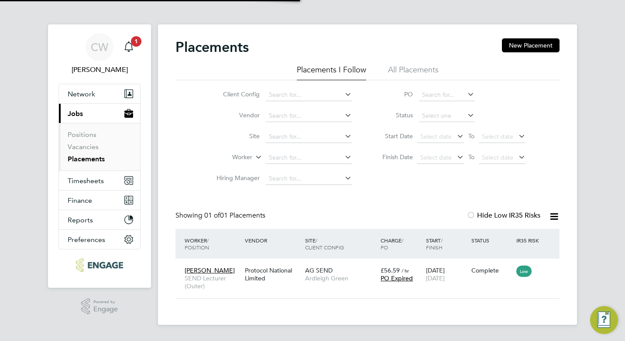
scroll to position [8, 41]
click at [212, 271] on span "Maxime Seigneur" at bounding box center [210, 271] width 50 height 8
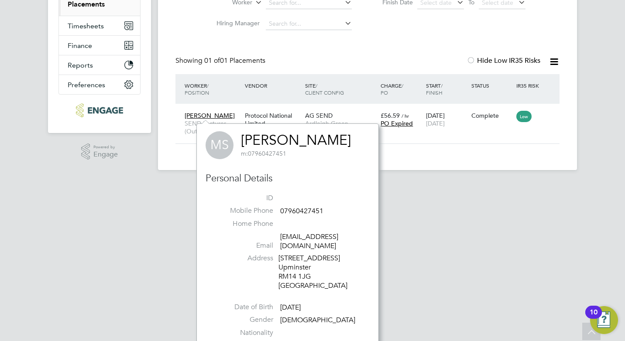
scroll to position [168, 0]
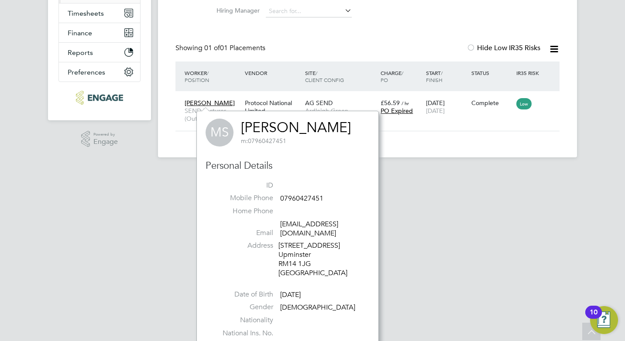
click at [436, 171] on html "CW Clair Windsor Notifications 1 Applications: Network Sites Workers Current pa…" at bounding box center [312, 1] width 625 height 339
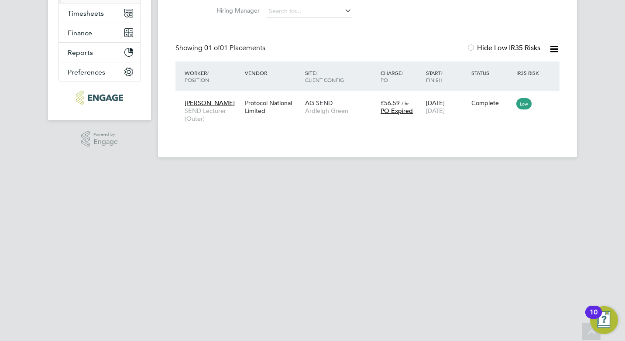
scroll to position [0, 0]
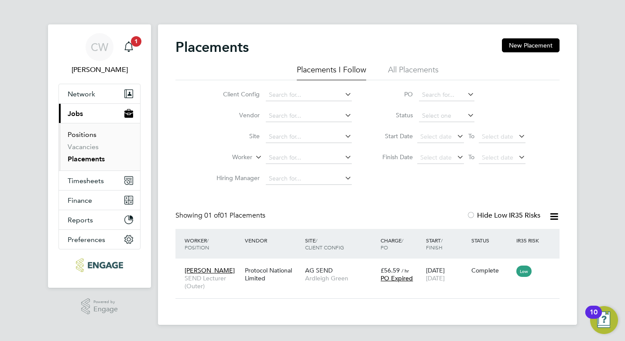
click at [93, 135] on link "Positions" at bounding box center [82, 134] width 29 height 8
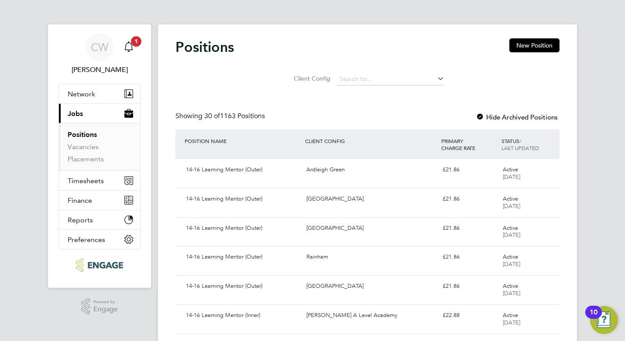
click at [435, 79] on icon at bounding box center [435, 78] width 0 height 12
type input "send"
click at [476, 77] on div "Client Config send" at bounding box center [367, 77] width 384 height 25
click at [483, 113] on div at bounding box center [480, 117] width 9 height 9
click at [371, 79] on input at bounding box center [390, 79] width 108 height 12
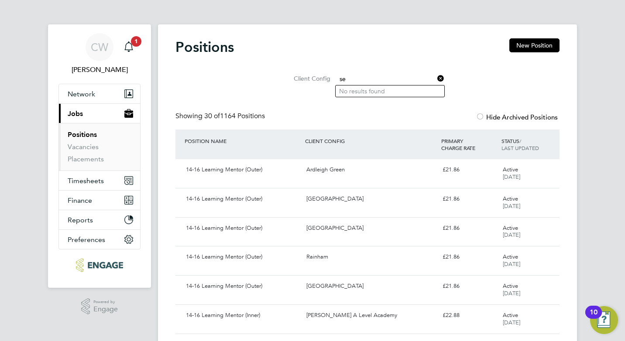
type input "s"
click at [371, 89] on li "Red bridge Campus" at bounding box center [390, 92] width 109 height 12
type input "[GEOGRAPHIC_DATA]"
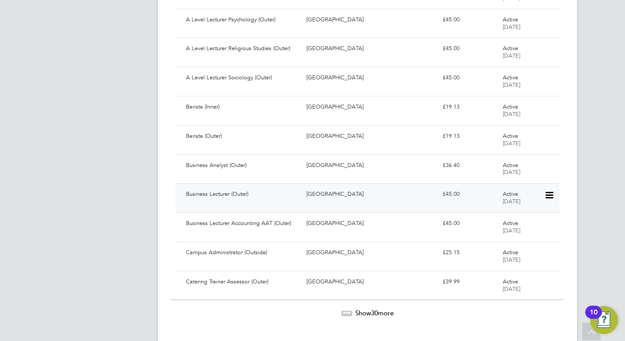
scroll to position [750, 0]
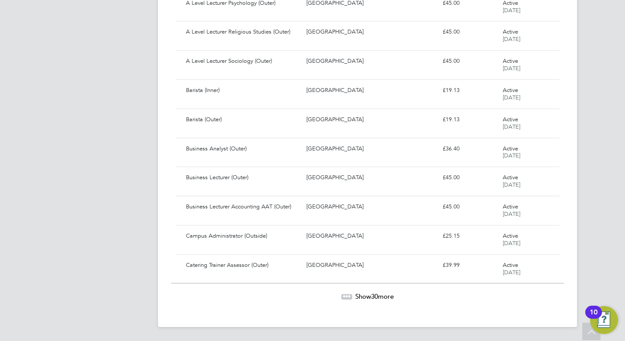
click at [377, 295] on span "30" at bounding box center [374, 296] width 7 height 8
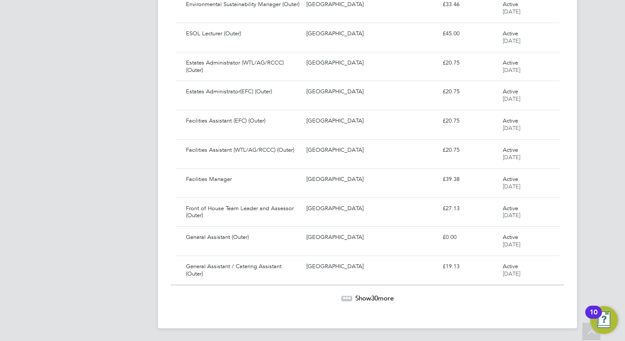
scroll to position [1624, 0]
click at [378, 296] on span "30" at bounding box center [374, 297] width 7 height 8
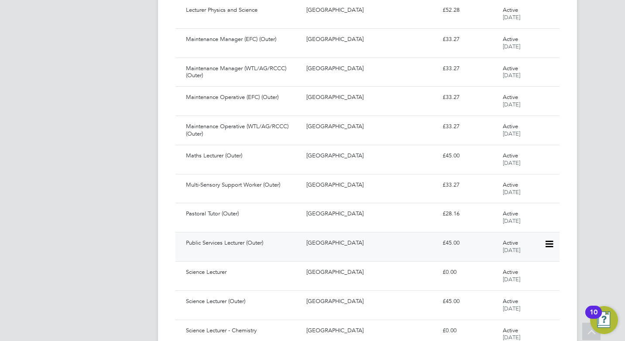
scroll to position [2498, 0]
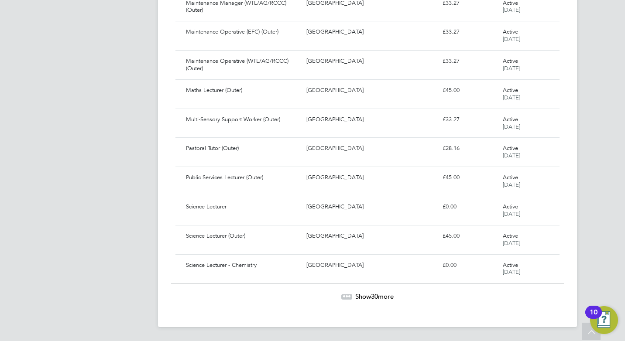
click at [380, 297] on span "Show 30 more" at bounding box center [374, 296] width 38 height 8
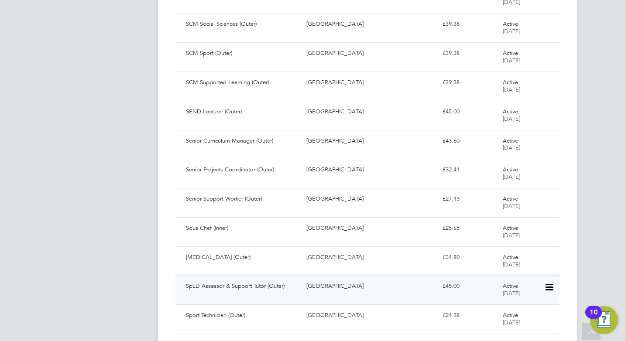
scroll to position [3283, 0]
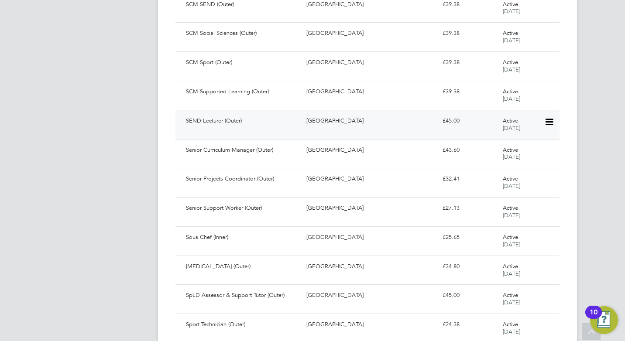
click at [336, 120] on div "[GEOGRAPHIC_DATA]" at bounding box center [371, 121] width 136 height 14
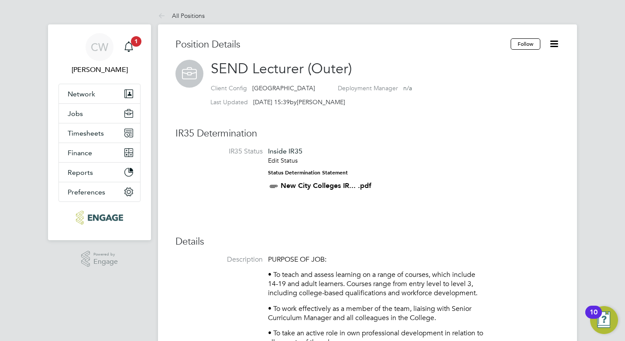
click at [552, 42] on icon at bounding box center [553, 43] width 11 height 11
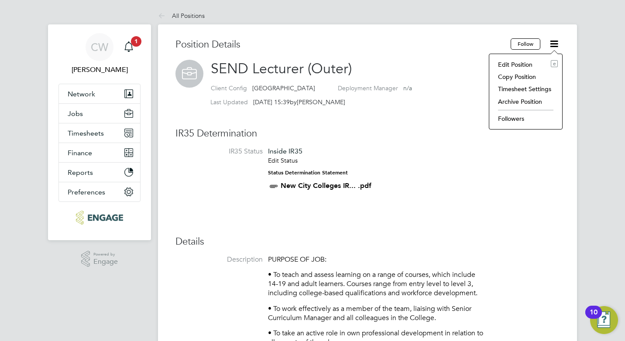
click at [517, 63] on li "Edit Position e" at bounding box center [525, 64] width 64 height 12
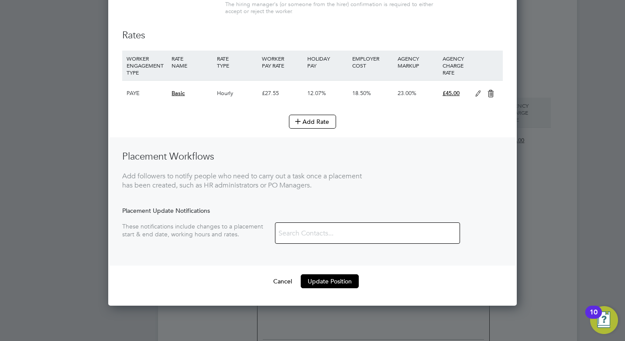
scroll to position [1309, 0]
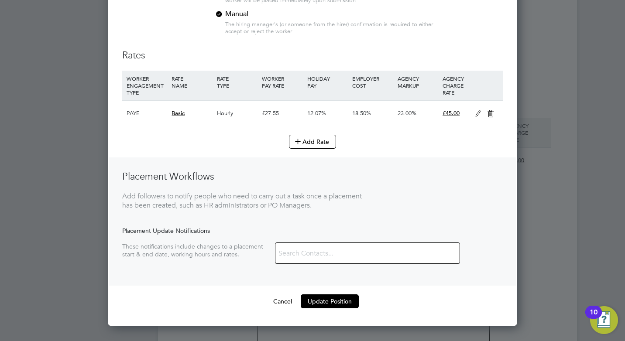
click at [281, 308] on button "Cancel" at bounding box center [282, 302] width 33 height 14
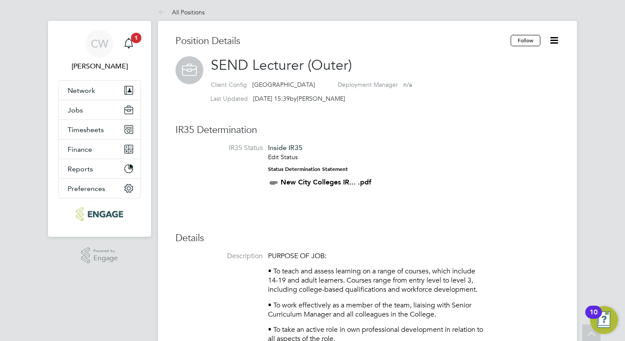
scroll to position [0, 0]
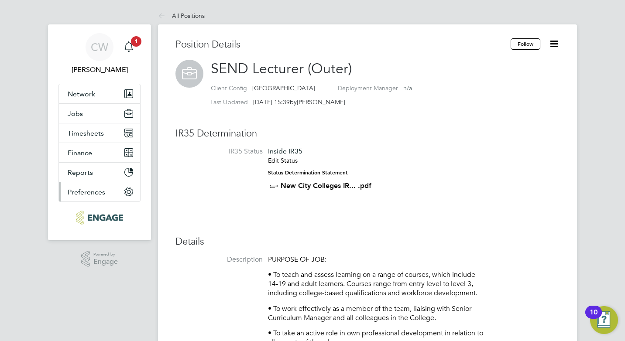
click at [75, 191] on span "Preferences" at bounding box center [87, 192] width 38 height 8
click at [87, 94] on span "Network" at bounding box center [81, 94] width 27 height 8
click at [188, 12] on link "All Positions" at bounding box center [181, 16] width 47 height 8
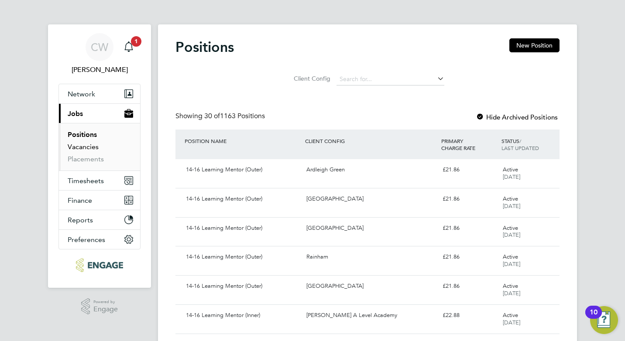
click at [82, 148] on link "Vacancies" at bounding box center [83, 147] width 31 height 8
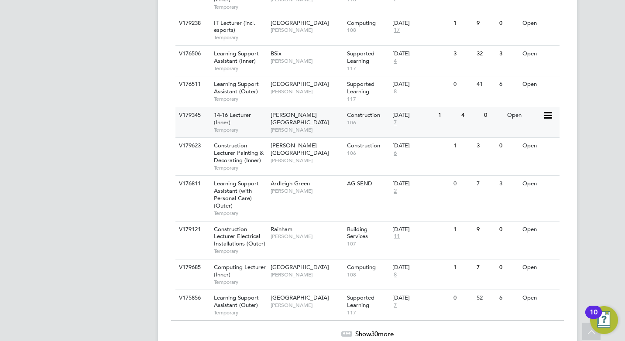
scroll to position [919, 0]
click at [367, 329] on span "Show 30 more" at bounding box center [374, 333] width 38 height 8
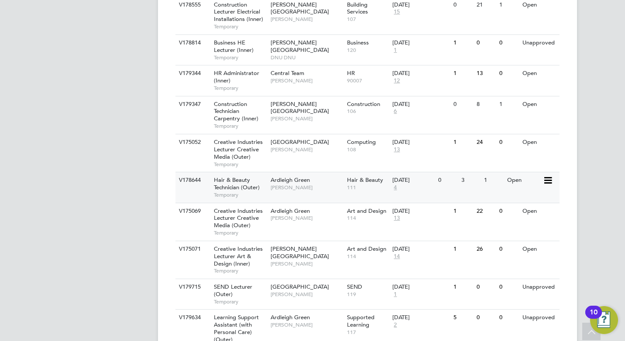
scroll to position [2009, 0]
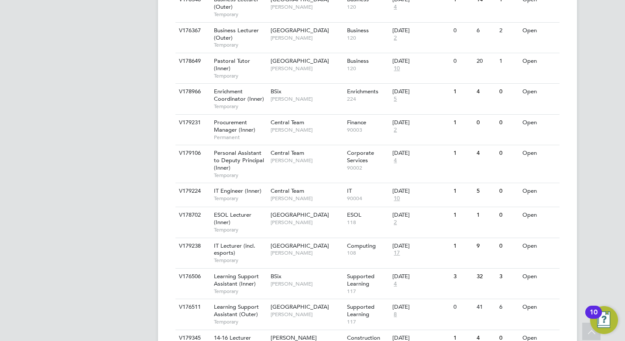
scroll to position [700, 0]
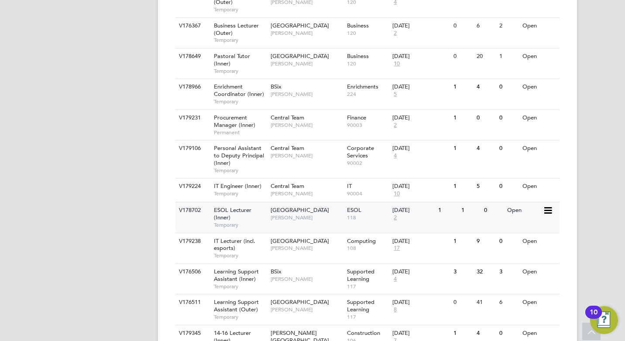
click at [546, 206] on icon at bounding box center [547, 211] width 9 height 10
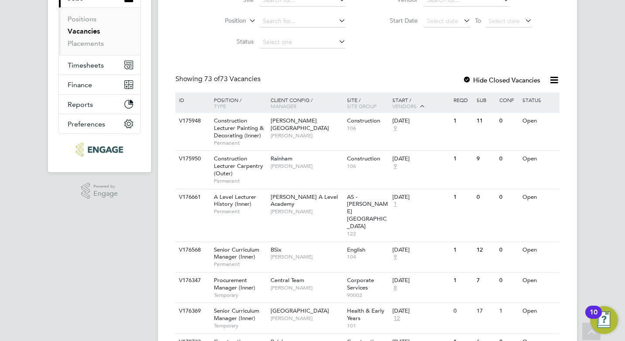
scroll to position [131, 0]
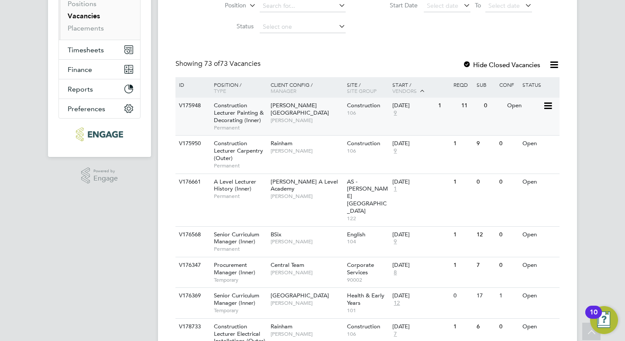
click at [305, 117] on span "Stephen Brayshaw" at bounding box center [307, 120] width 72 height 7
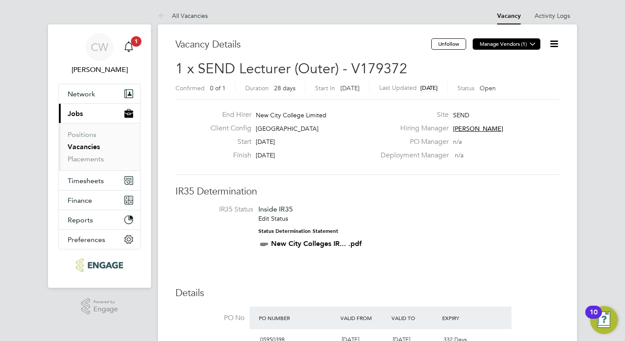
click at [530, 45] on icon at bounding box center [532, 44] width 7 height 7
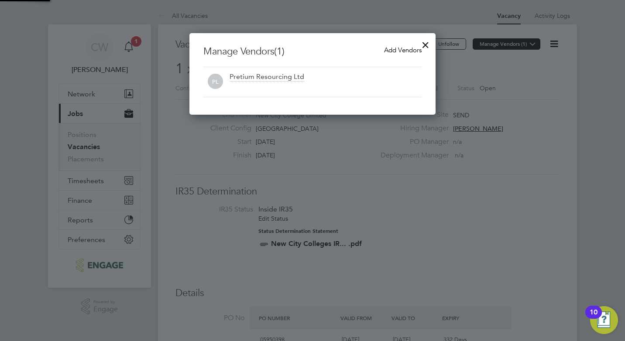
scroll to position [82, 247]
click at [397, 49] on span "Add Vendors" at bounding box center [403, 50] width 38 height 8
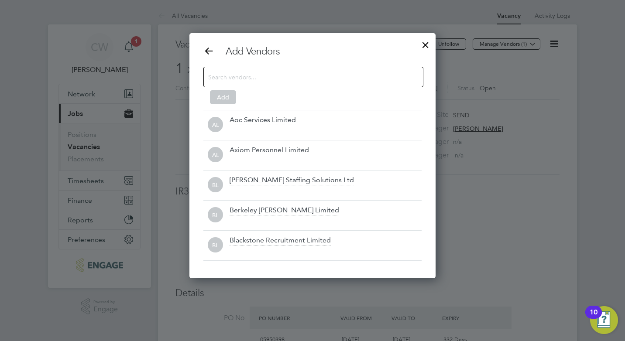
click at [356, 75] on input at bounding box center [306, 76] width 196 height 11
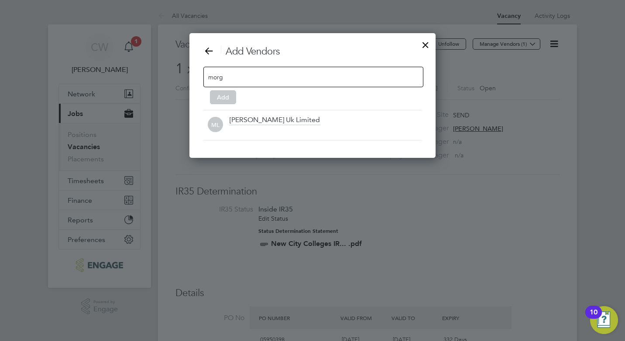
scroll to position [125, 247]
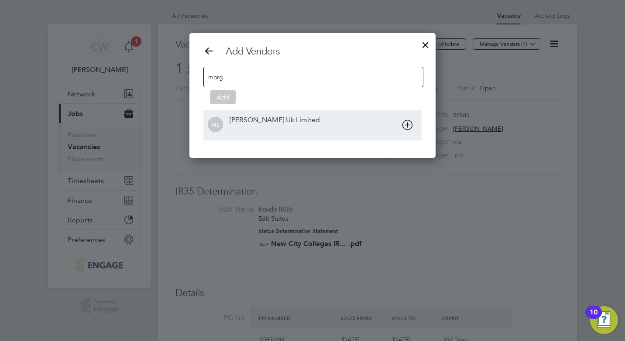
type input "morg"
click at [291, 118] on div "[PERSON_NAME] Uk Limited" at bounding box center [275, 121] width 90 height 10
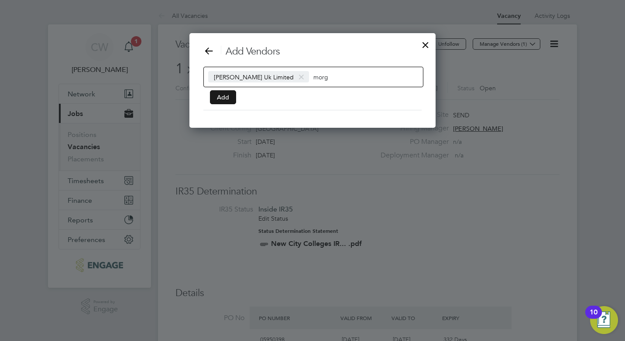
click at [219, 92] on button "Add" at bounding box center [223, 97] width 26 height 14
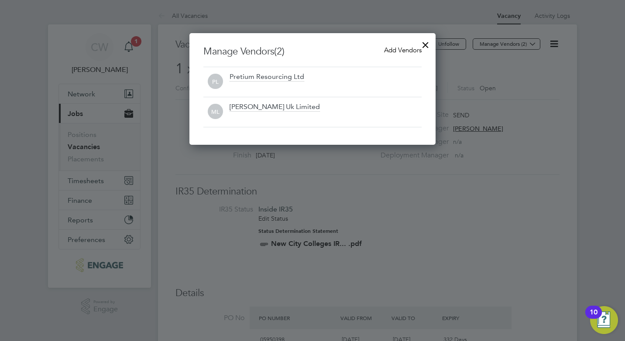
click at [409, 51] on span "Add Vendors" at bounding box center [403, 50] width 38 height 8
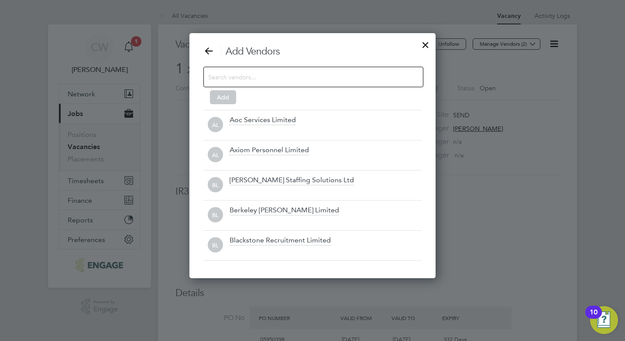
scroll to position [246, 247]
click at [356, 79] on input at bounding box center [306, 76] width 196 height 11
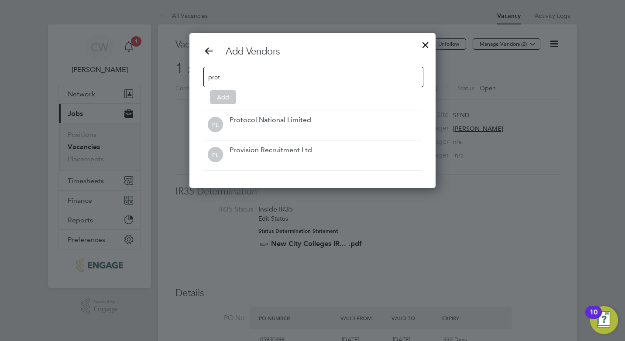
scroll to position [125, 247]
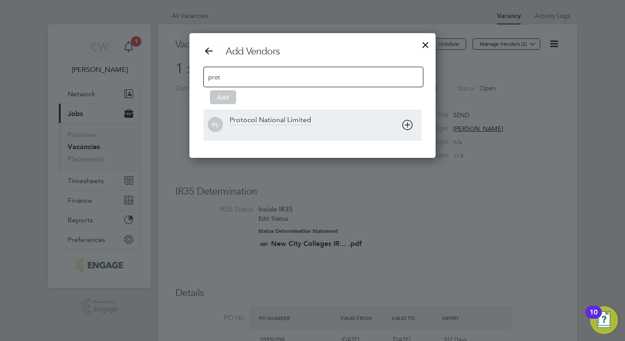
type input "prot"
click at [302, 123] on div "Protocol National Limited" at bounding box center [271, 121] width 82 height 10
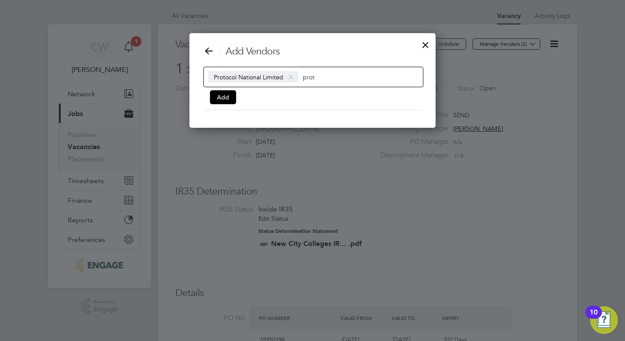
scroll to position [95, 247]
click at [227, 97] on button "Add" at bounding box center [223, 97] width 26 height 14
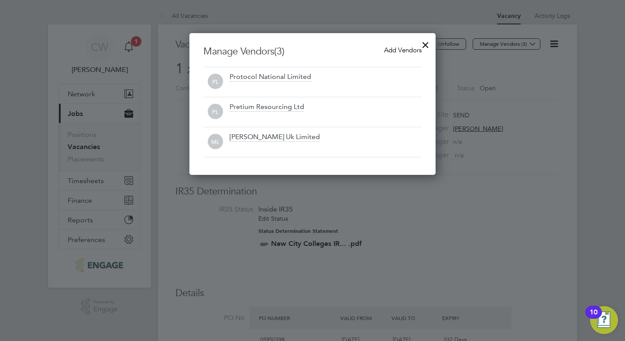
click at [427, 45] on div at bounding box center [426, 43] width 16 height 16
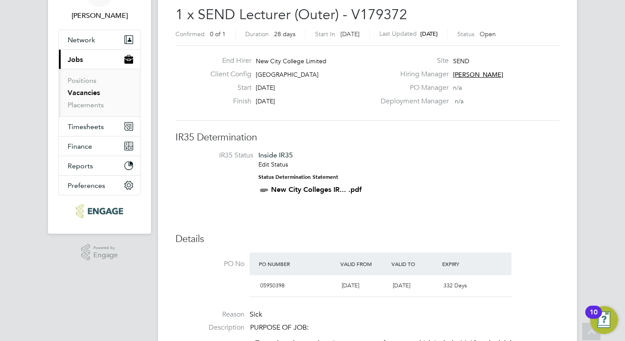
scroll to position [0, 0]
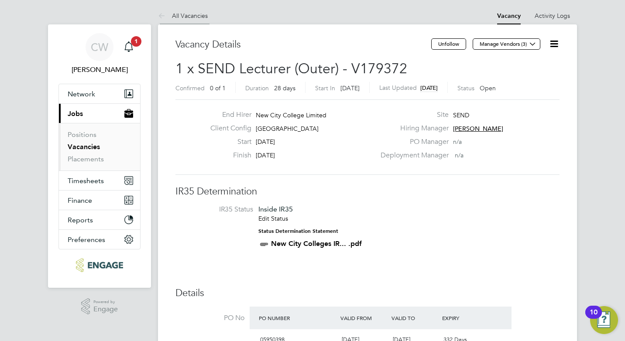
click at [198, 15] on link "All Vacancies" at bounding box center [183, 16] width 50 height 8
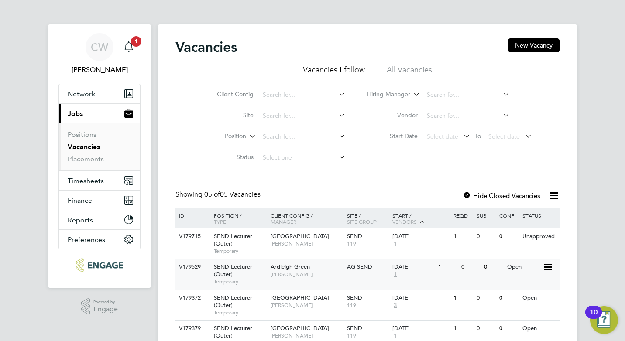
click at [407, 267] on div "[DATE]" at bounding box center [412, 267] width 41 height 7
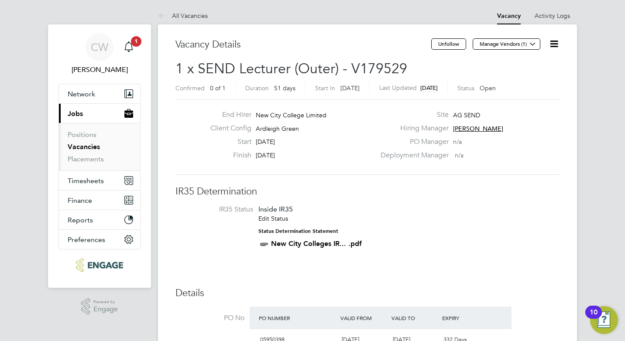
click at [555, 43] on icon at bounding box center [553, 43] width 11 height 11
click at [537, 64] on li "Edit Vacancy e" at bounding box center [532, 64] width 51 height 12
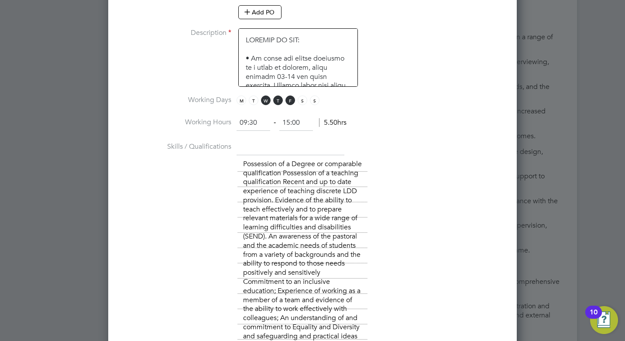
scroll to position [654, 0]
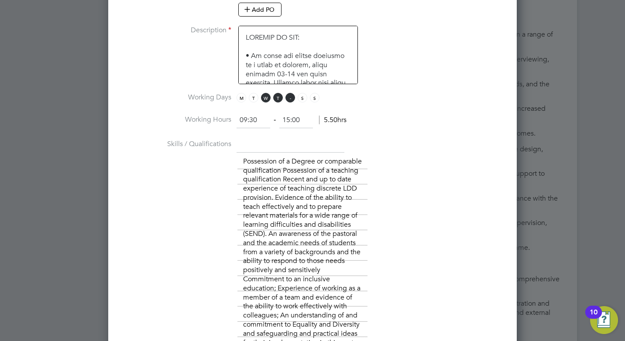
click at [291, 99] on span "F" at bounding box center [290, 98] width 10 height 10
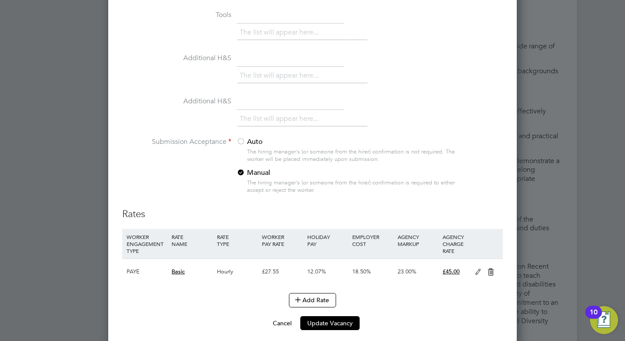
scroll to position [1134, 0]
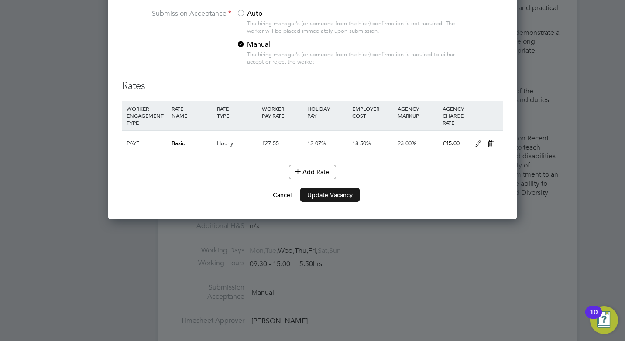
click at [329, 202] on button "Update Vacancy" at bounding box center [329, 195] width 59 height 14
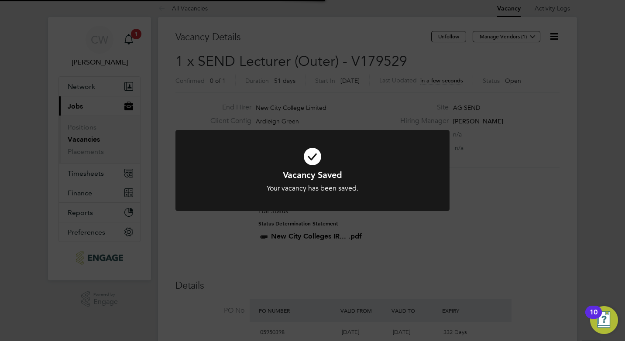
scroll to position [0, 0]
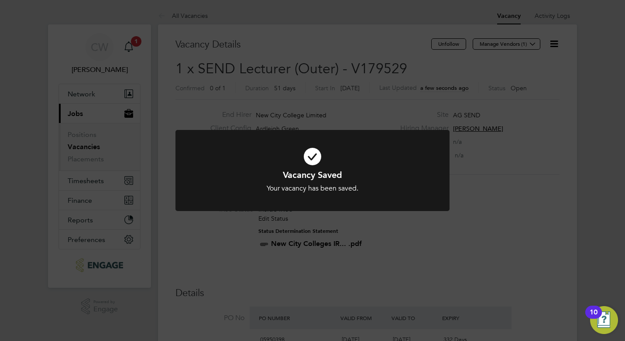
click at [542, 69] on div "Vacancy Saved Your vacancy has been saved. Cancel Okay" at bounding box center [312, 170] width 625 height 341
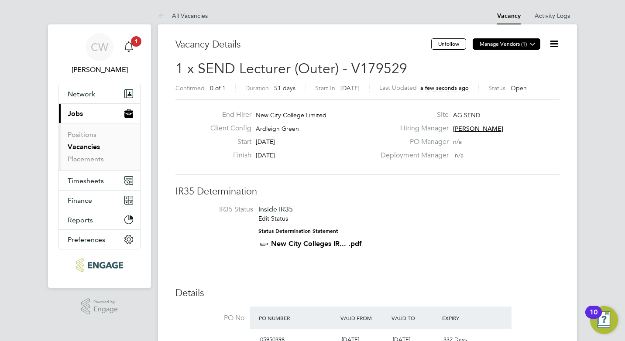
click at [529, 44] on icon at bounding box center [532, 44] width 7 height 7
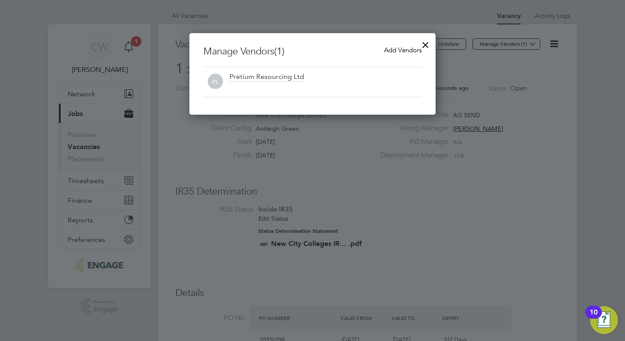
click at [409, 51] on span "Add Vendors" at bounding box center [403, 50] width 38 height 8
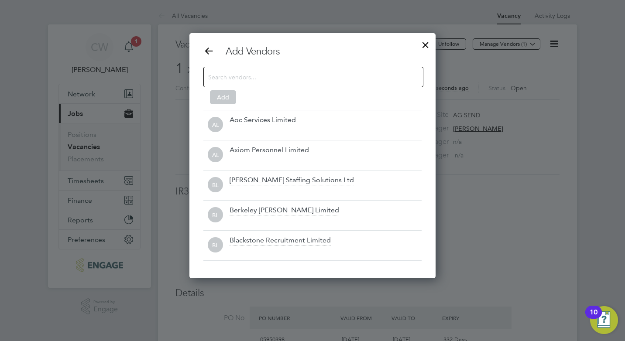
click at [363, 74] on input at bounding box center [306, 76] width 196 height 11
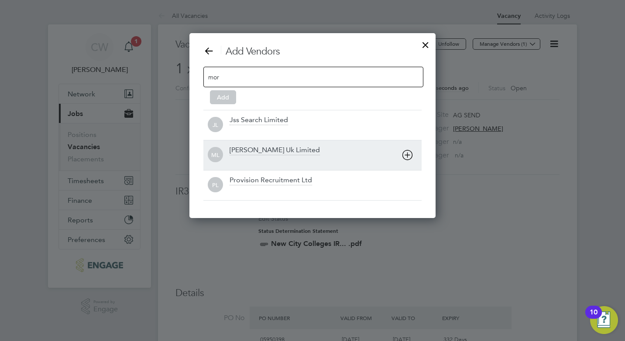
type input "mor"
click at [314, 144] on div "ML Morgan Hunt Uk Limited" at bounding box center [312, 155] width 218 height 30
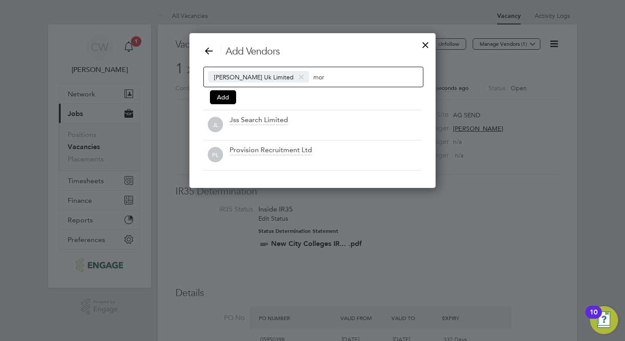
click at [315, 79] on input "mor" at bounding box center [340, 76] width 55 height 11
type input "m"
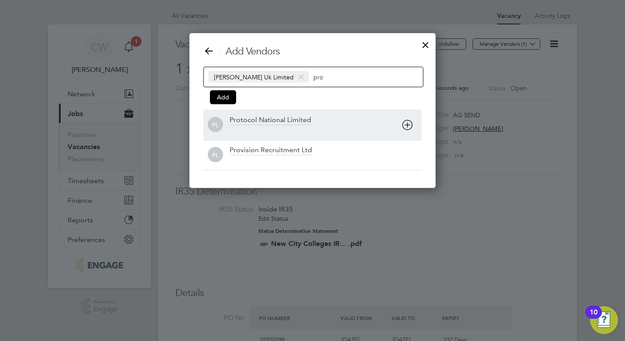
type input "pro"
click at [302, 122] on div "Protocol National Limited" at bounding box center [271, 121] width 82 height 10
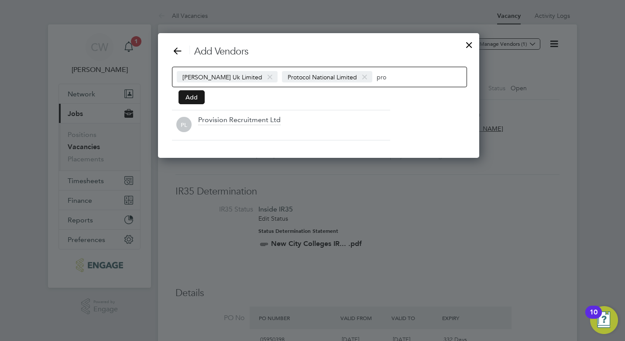
click at [191, 93] on button "Add" at bounding box center [191, 97] width 26 height 14
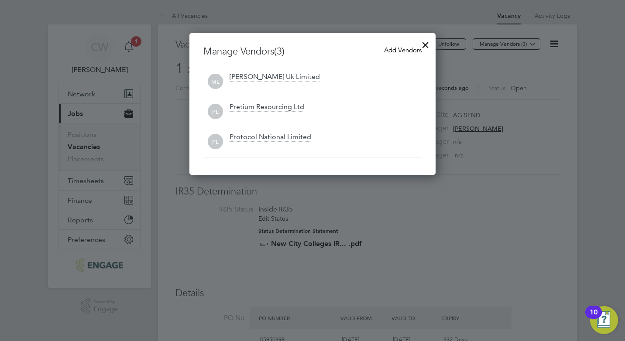
click at [423, 42] on div at bounding box center [426, 43] width 16 height 16
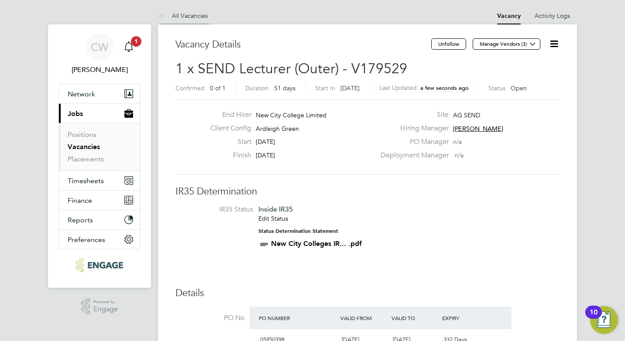
click at [193, 17] on link "All Vacancies" at bounding box center [183, 16] width 50 height 8
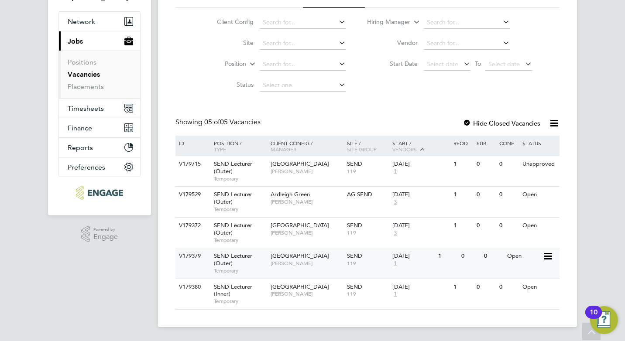
click at [374, 257] on div "SEND 119" at bounding box center [368, 259] width 46 height 23
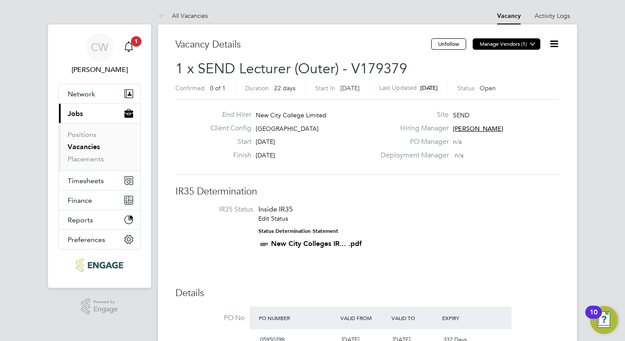
click at [532, 43] on icon at bounding box center [532, 44] width 7 height 7
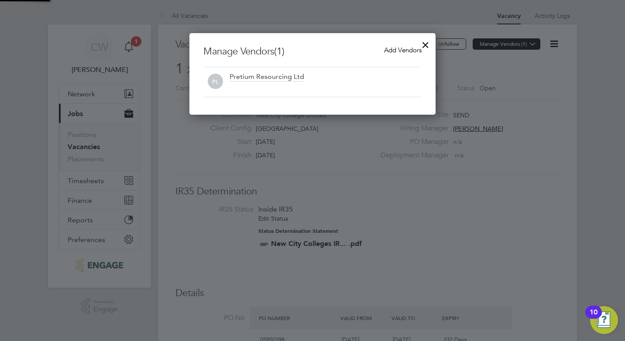
scroll to position [82, 247]
click at [404, 51] on span "Add Vendors" at bounding box center [403, 50] width 38 height 8
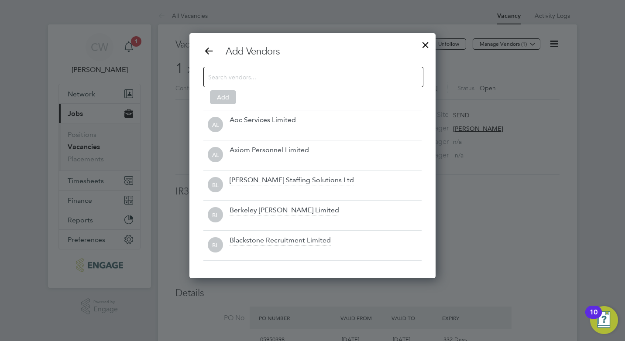
click at [370, 73] on input at bounding box center [306, 76] width 196 height 11
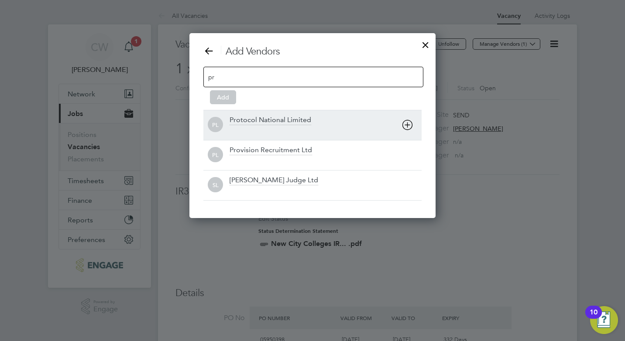
type input "pr"
click at [303, 117] on div "Protocol National Limited" at bounding box center [271, 121] width 82 height 10
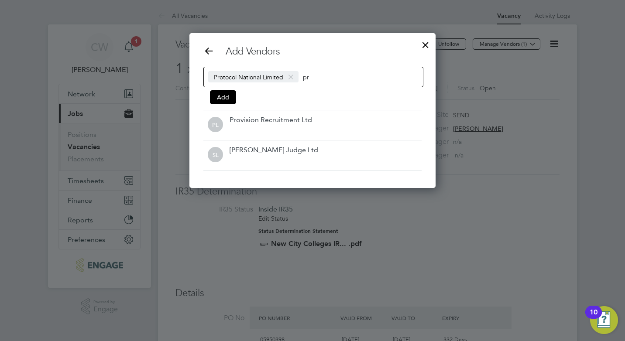
scroll to position [155, 247]
click at [317, 76] on input "pr" at bounding box center [330, 76] width 55 height 11
type input "p"
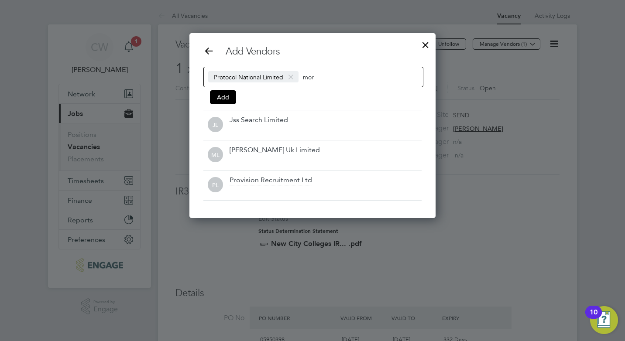
scroll to position [185, 247]
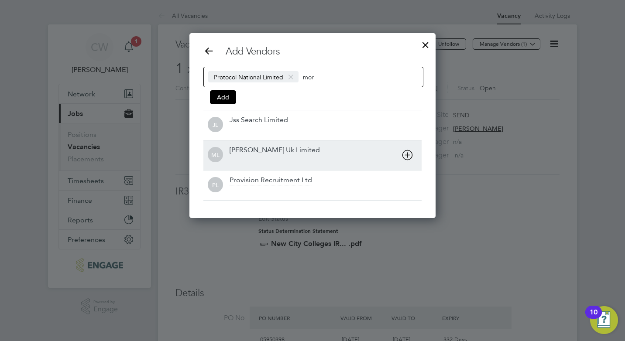
type input "mor"
click at [295, 147] on div "[PERSON_NAME] Uk Limited" at bounding box center [275, 151] width 90 height 10
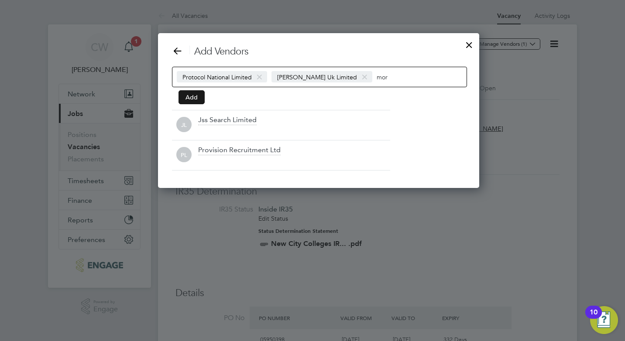
click at [200, 100] on button "Add" at bounding box center [191, 97] width 26 height 14
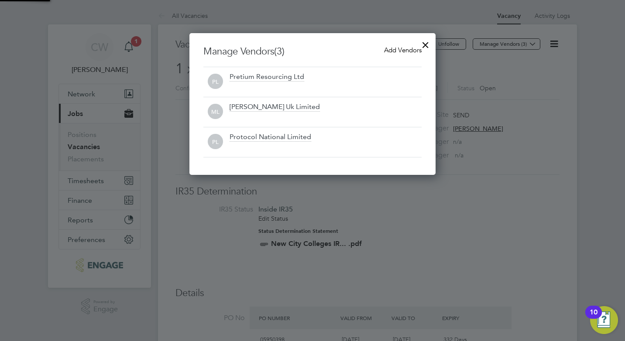
scroll to position [142, 247]
click at [427, 41] on div at bounding box center [426, 43] width 16 height 16
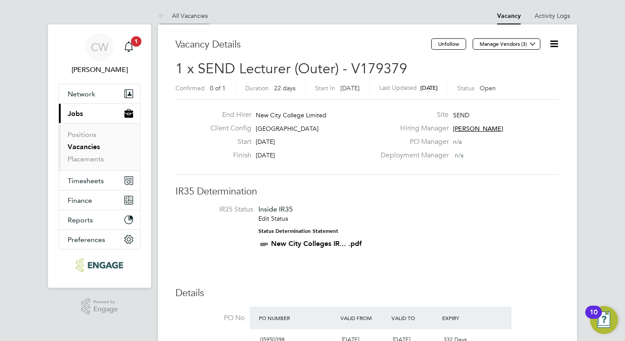
click at [192, 16] on link "All Vacancies" at bounding box center [183, 16] width 50 height 8
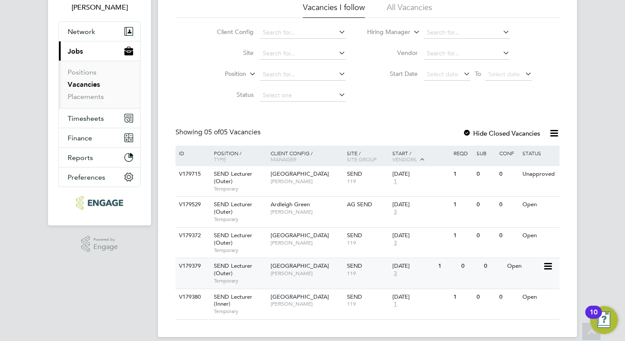
scroll to position [72, 0]
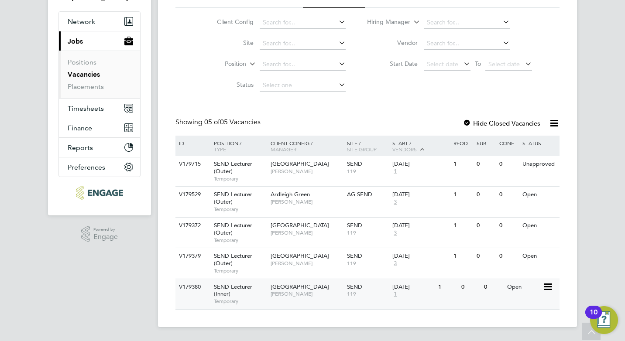
click at [401, 290] on div "[DATE]" at bounding box center [412, 287] width 41 height 7
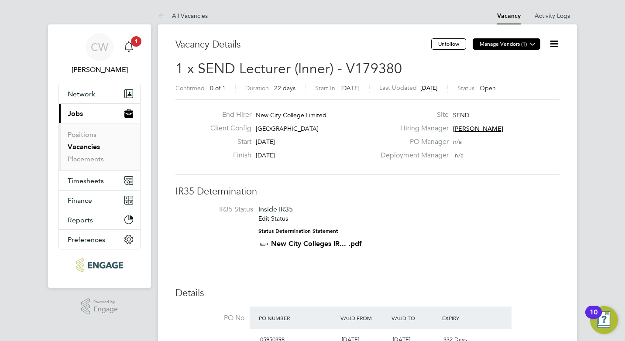
click at [499, 42] on button "Manage Vendors (1)" at bounding box center [507, 43] width 68 height 11
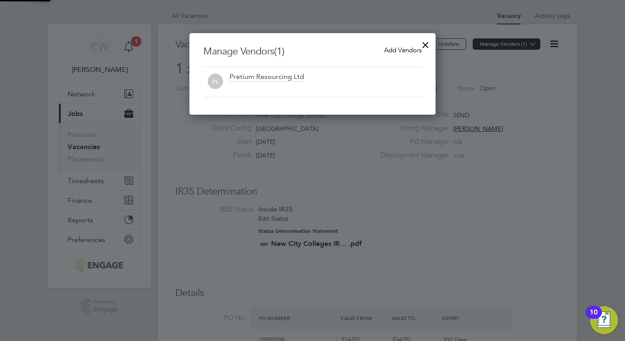
scroll to position [82, 247]
click at [413, 49] on span "Add Vendors" at bounding box center [403, 50] width 38 height 8
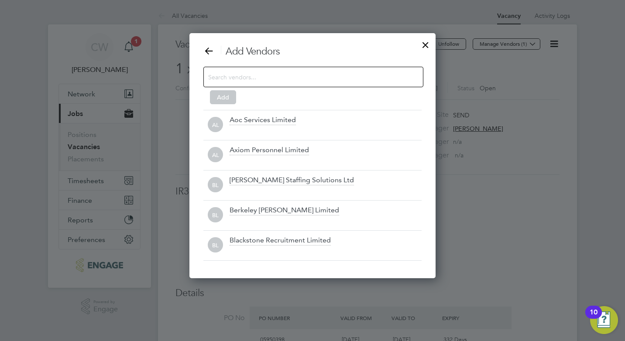
click at [319, 78] on input at bounding box center [306, 76] width 196 height 11
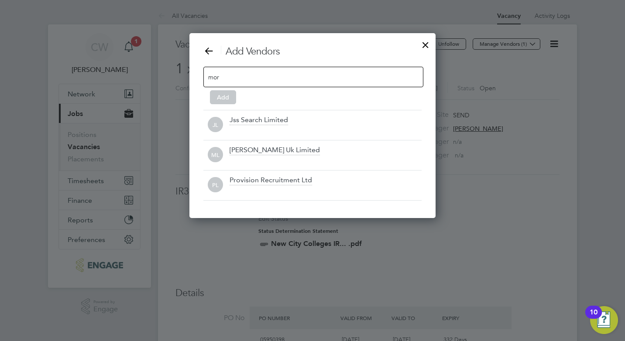
scroll to position [185, 247]
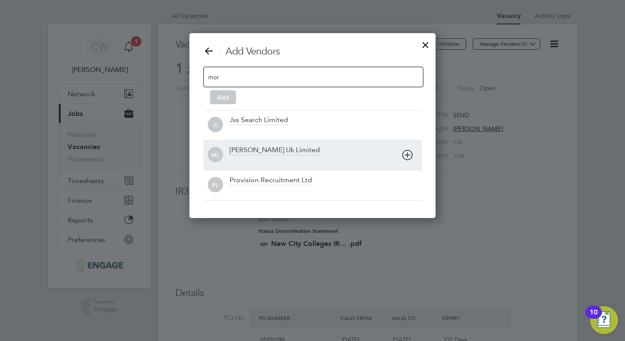
type input "mor"
click at [303, 146] on div "[PERSON_NAME] Uk Limited" at bounding box center [275, 151] width 90 height 10
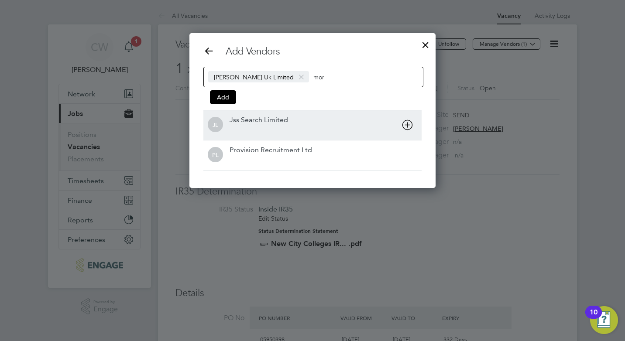
scroll to position [155, 247]
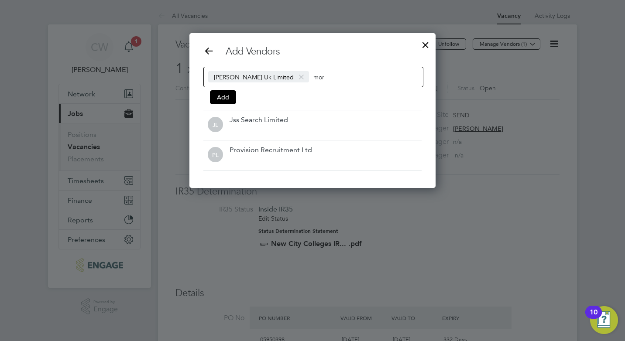
click at [325, 77] on input "mor" at bounding box center [340, 76] width 55 height 11
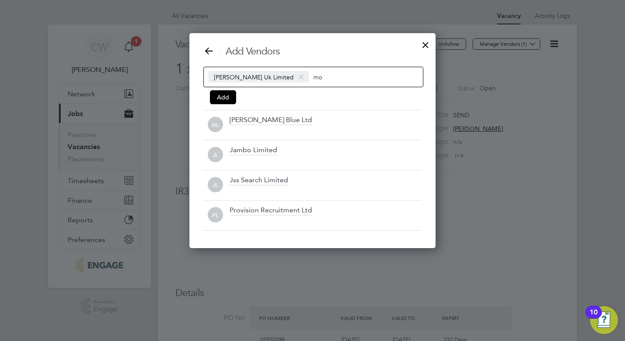
scroll to position [216, 247]
type input "m"
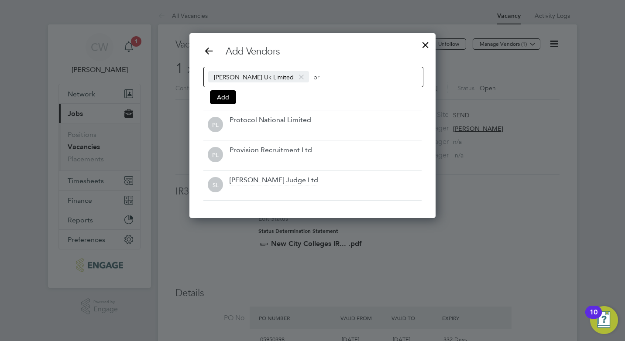
scroll to position [185, 247]
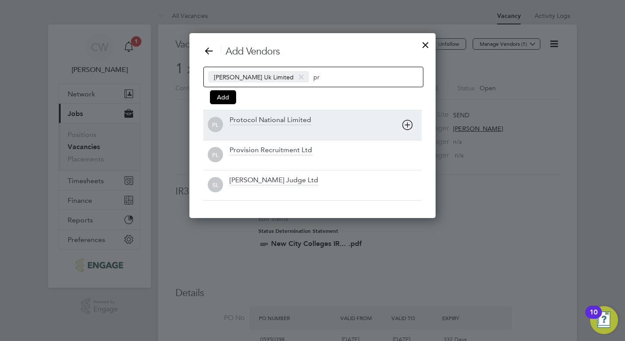
type input "pr"
click at [285, 118] on div "Protocol National Limited" at bounding box center [271, 121] width 82 height 10
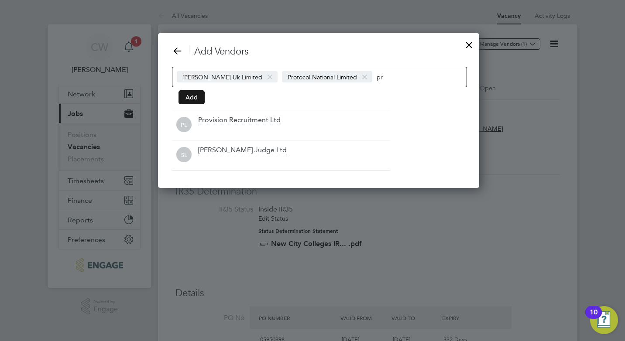
click at [191, 98] on button "Add" at bounding box center [191, 97] width 26 height 14
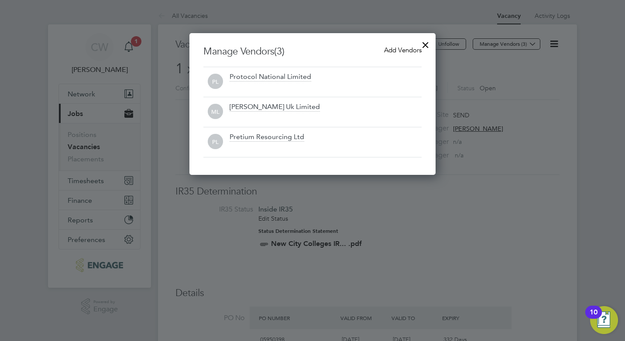
click at [428, 43] on div at bounding box center [426, 43] width 16 height 16
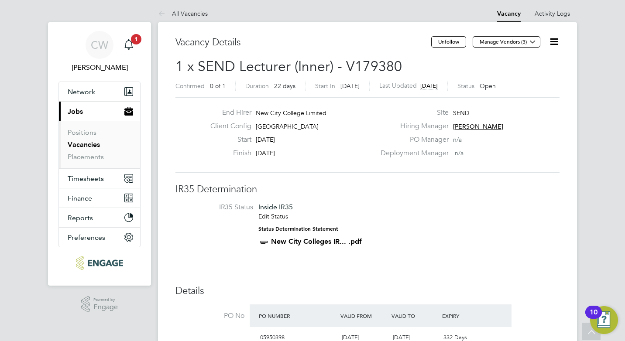
scroll to position [0, 0]
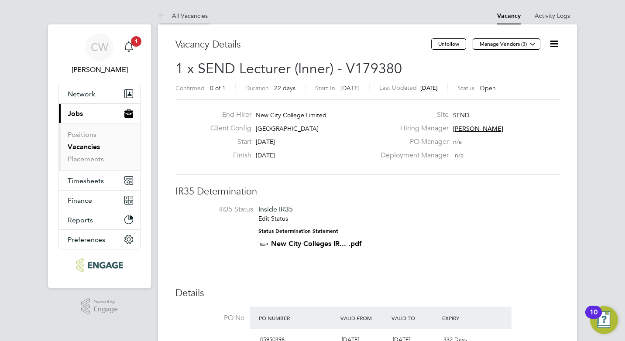
click at [179, 14] on link "All Vacancies" at bounding box center [183, 16] width 50 height 8
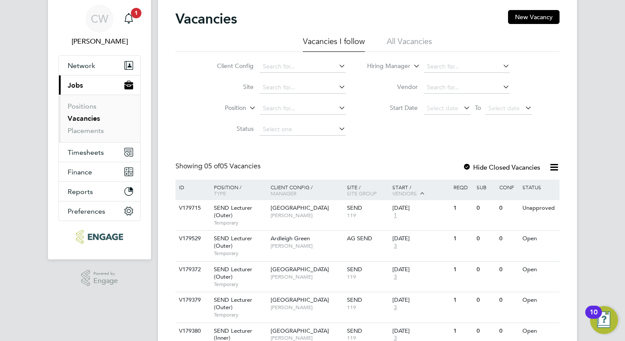
scroll to position [72, 0]
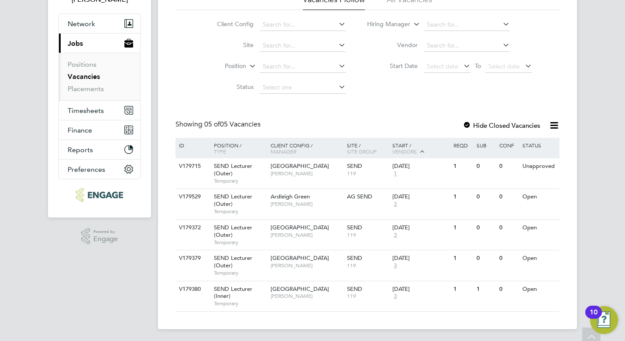
scroll to position [72, 0]
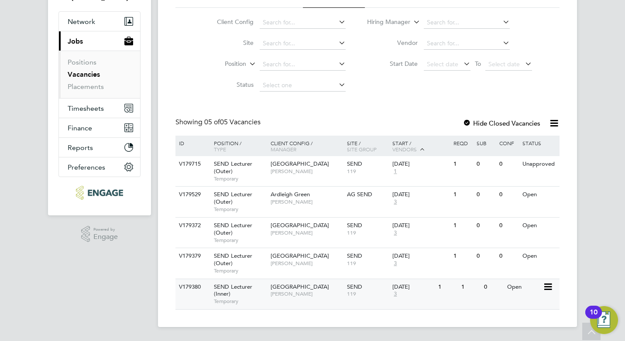
click at [465, 288] on div "1" at bounding box center [470, 287] width 23 height 16
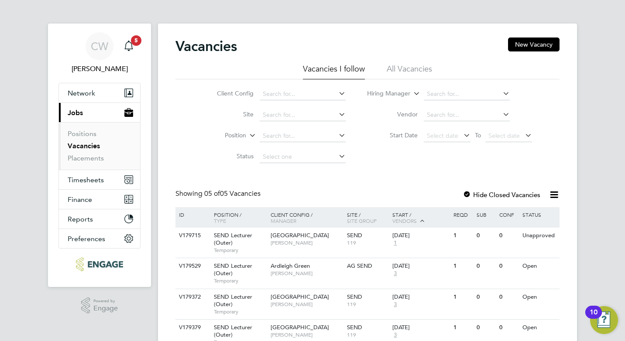
scroll to position [0, 0]
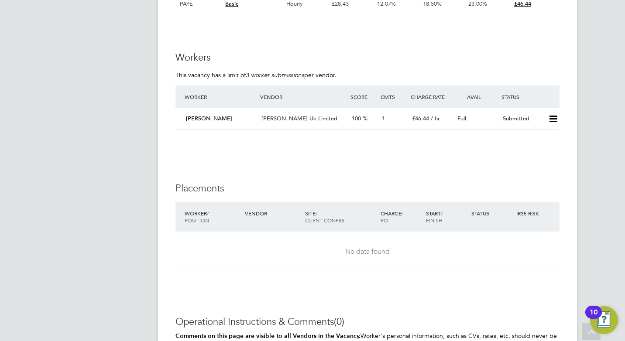
scroll to position [1440, 0]
click at [204, 118] on span "Farhana Shah" at bounding box center [209, 117] width 46 height 7
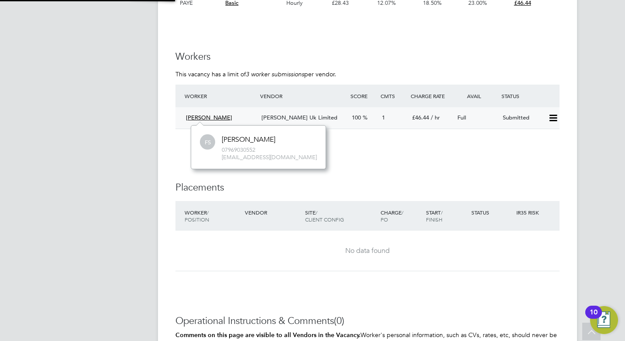
scroll to position [43, 131]
click at [554, 118] on icon at bounding box center [553, 118] width 11 height 7
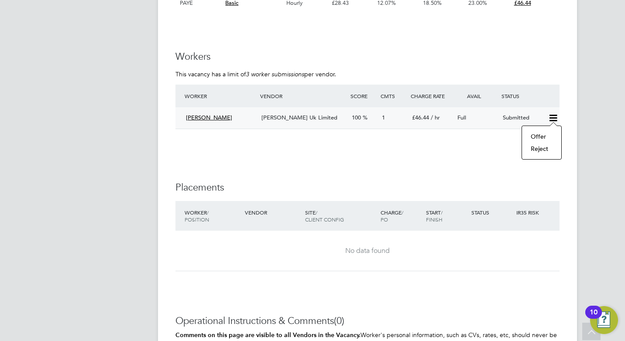
click at [427, 144] on li at bounding box center [367, 142] width 384 height 9
click at [298, 115] on span "[PERSON_NAME] Uk Limited" at bounding box center [299, 117] width 76 height 7
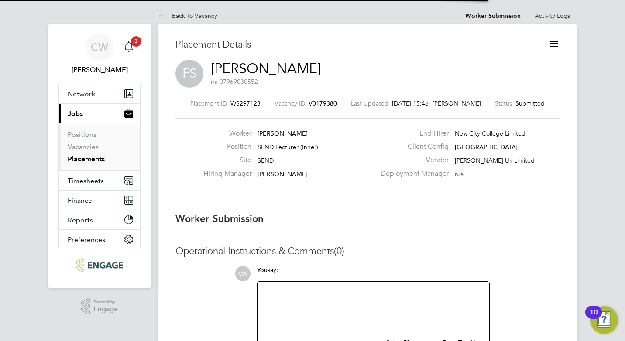
scroll to position [4, 4]
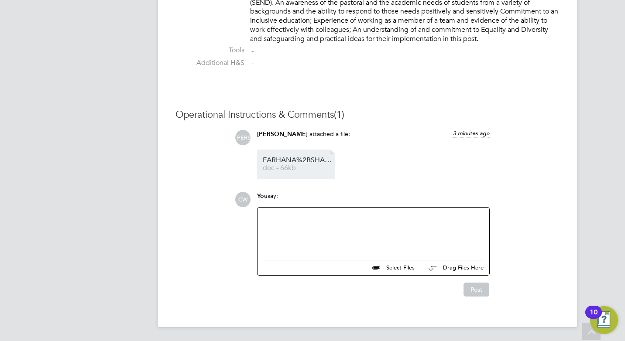
click at [315, 159] on span "FARHANA%2BSHAH%2BZINIA" at bounding box center [298, 160] width 70 height 7
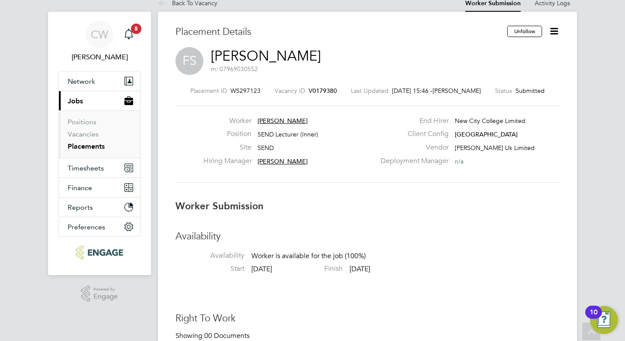
scroll to position [0, 0]
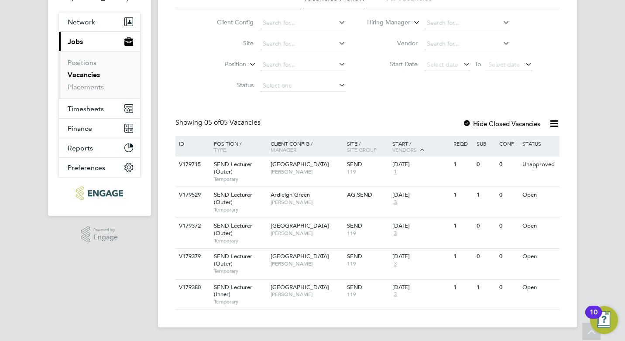
scroll to position [72, 0]
click at [281, 194] on span "Ardleigh Green" at bounding box center [290, 194] width 39 height 7
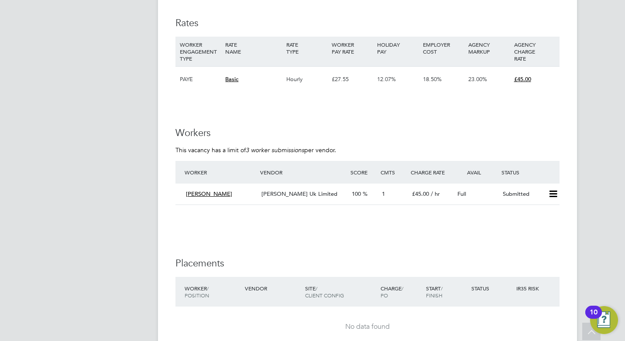
scroll to position [1484, 0]
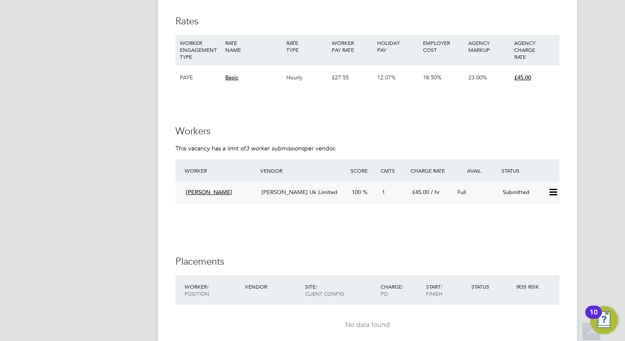
click at [216, 193] on span "Tarhanoom Shaikh" at bounding box center [209, 191] width 46 height 7
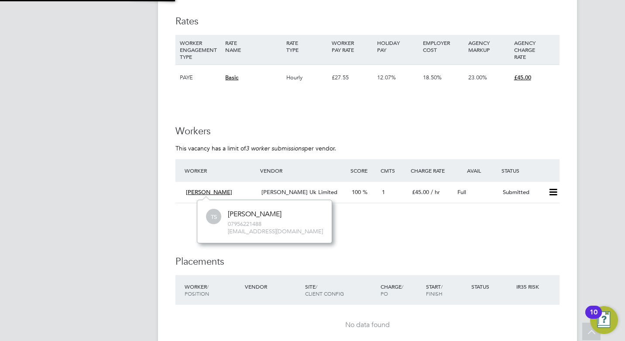
scroll to position [43, 131]
click at [298, 192] on span "[PERSON_NAME] Uk Limited" at bounding box center [299, 191] width 76 height 7
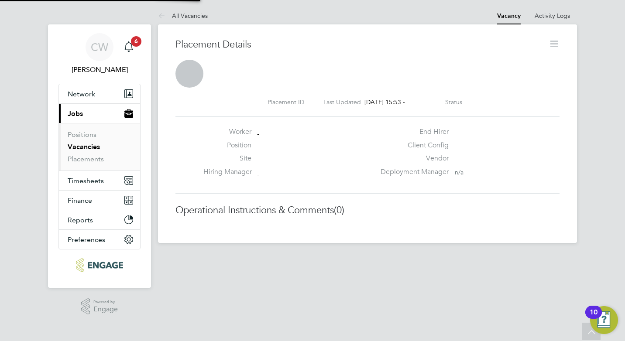
scroll to position [4, 4]
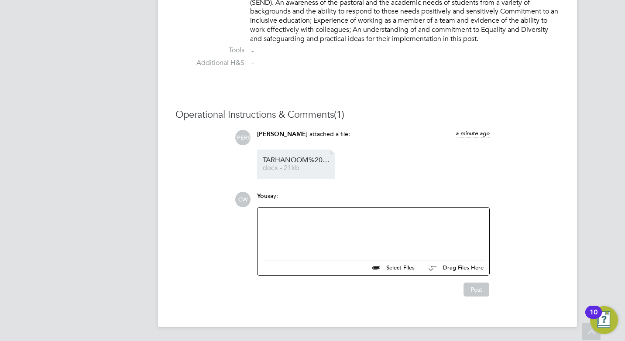
click at [297, 168] on span "docx - 21kb" at bounding box center [298, 168] width 70 height 7
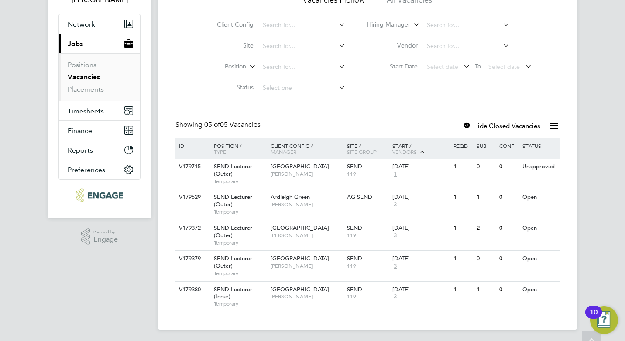
scroll to position [72, 0]
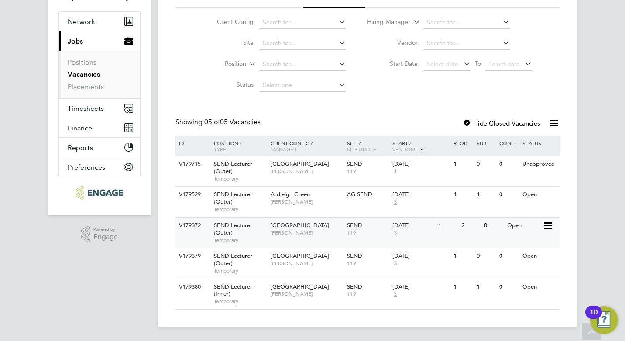
click at [298, 226] on span "[GEOGRAPHIC_DATA]" at bounding box center [300, 225] width 58 height 7
click at [383, 234] on span "119" at bounding box center [367, 233] width 41 height 7
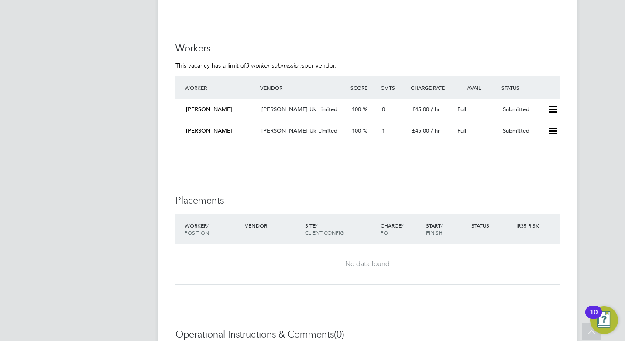
scroll to position [1566, 0]
click at [344, 114] on div "[PERSON_NAME] Uk Limited" at bounding box center [303, 110] width 90 height 14
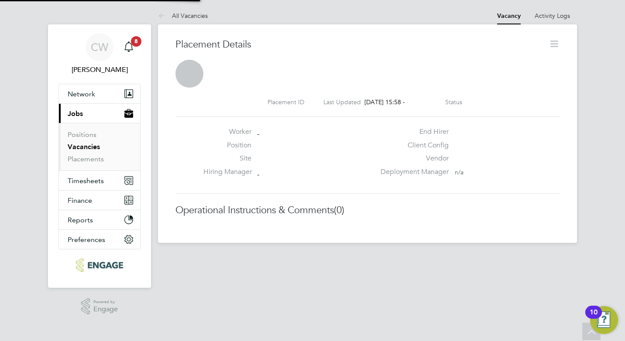
scroll to position [4, 4]
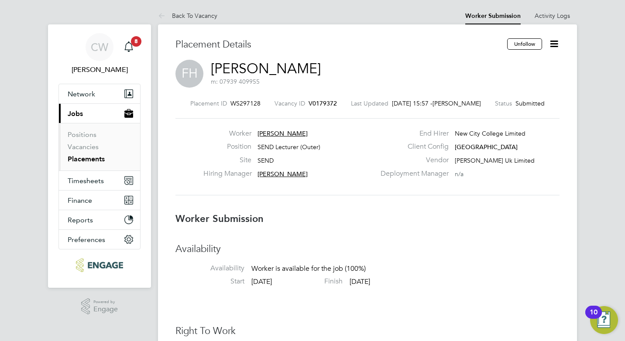
click at [291, 132] on span "Frances Hughes" at bounding box center [282, 134] width 50 height 8
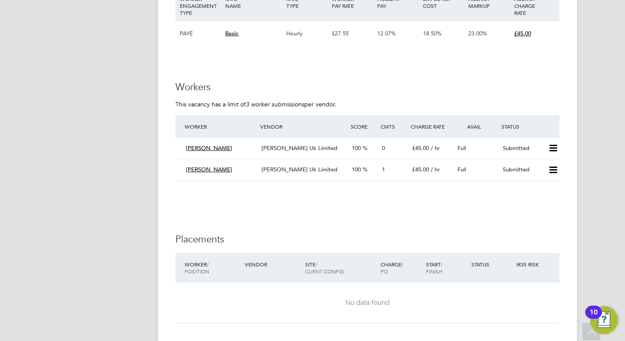
scroll to position [1522, 0]
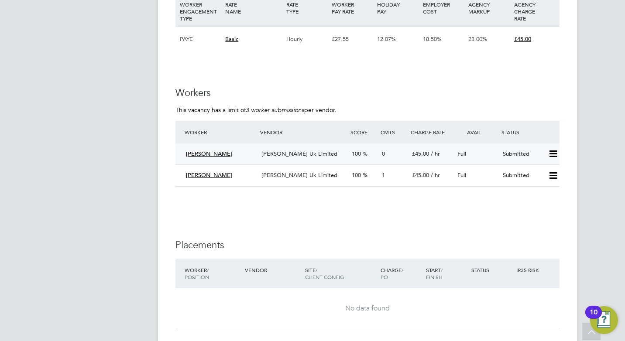
click at [554, 151] on icon at bounding box center [553, 154] width 11 height 7
click at [466, 155] on div "Full" at bounding box center [476, 154] width 45 height 14
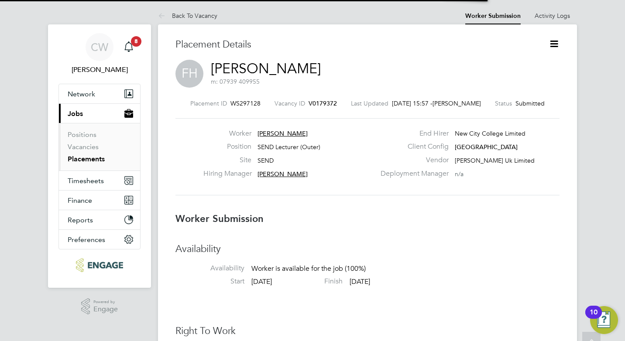
scroll to position [4, 4]
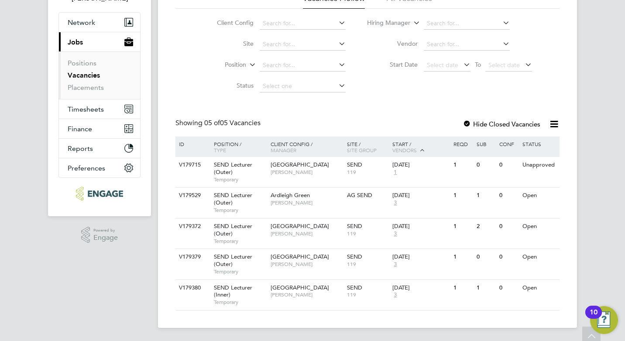
scroll to position [72, 0]
click at [428, 224] on div "[DATE]" at bounding box center [412, 225] width 41 height 7
click at [460, 240] on div "V179372 SEND Lecturer (Outer) Temporary [GEOGRAPHIC_DATA] [PERSON_NAME] SEND 11…" at bounding box center [367, 232] width 384 height 31
click at [421, 235] on div "[DATE] 3" at bounding box center [413, 230] width 46 height 24
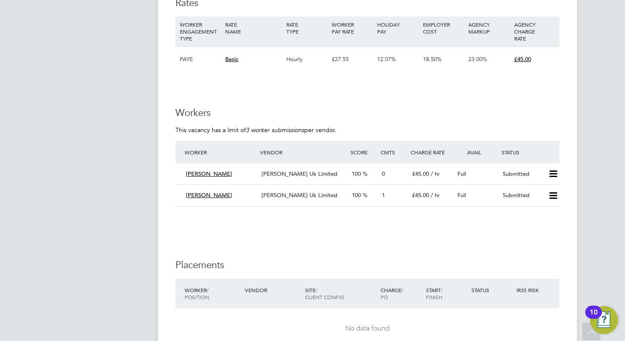
scroll to position [1527, 0]
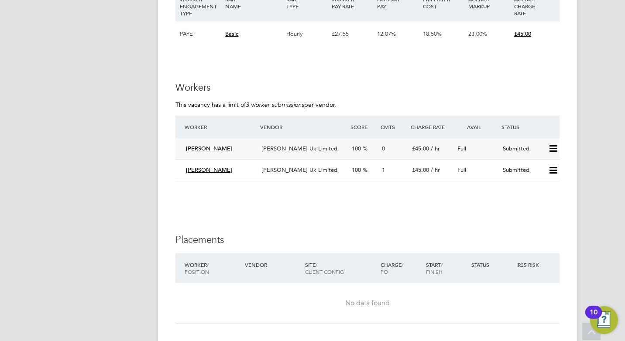
click at [412, 151] on span "£45.00" at bounding box center [420, 148] width 17 height 7
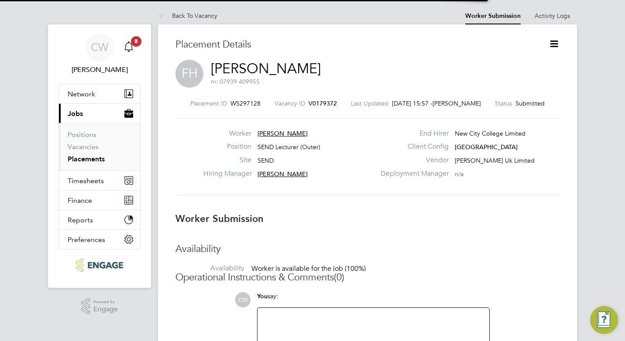
scroll to position [4, 4]
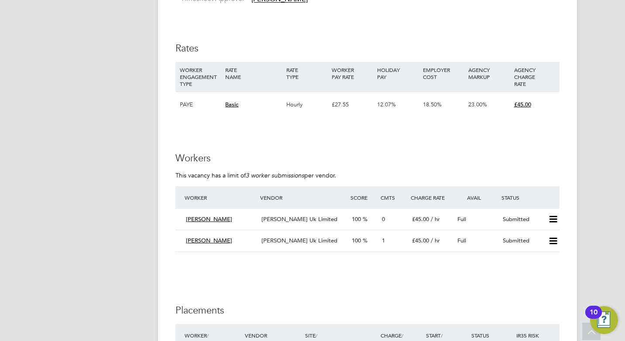
scroll to position [1484, 0]
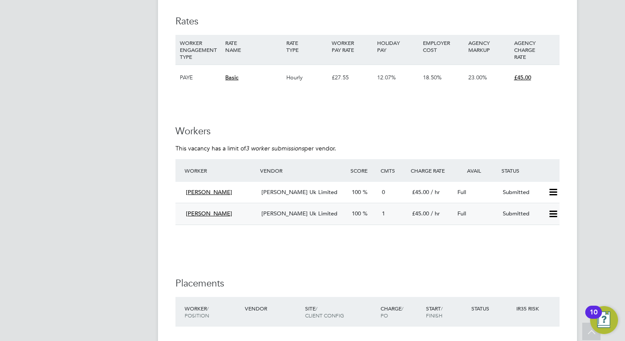
click at [440, 212] on div "£45.00 / hr" at bounding box center [430, 214] width 45 height 14
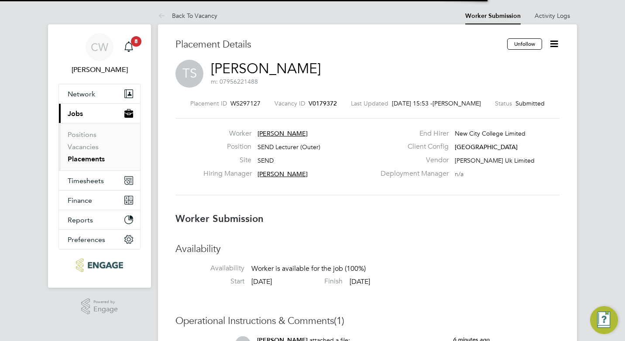
scroll to position [4, 4]
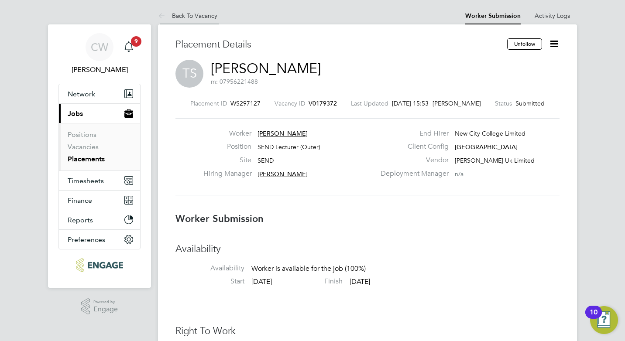
click at [198, 15] on link "Back To Vacancy" at bounding box center [187, 16] width 59 height 8
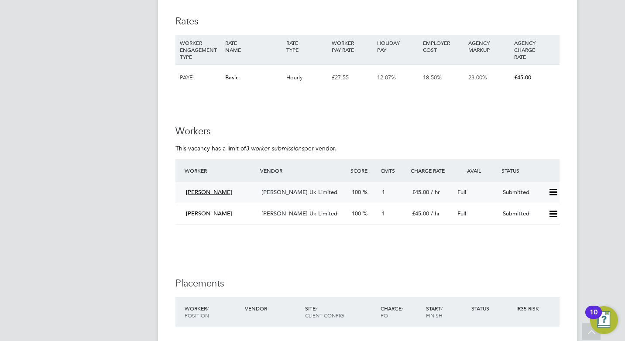
click at [276, 193] on span "Morgan Hunt Uk Limited" at bounding box center [299, 191] width 76 height 7
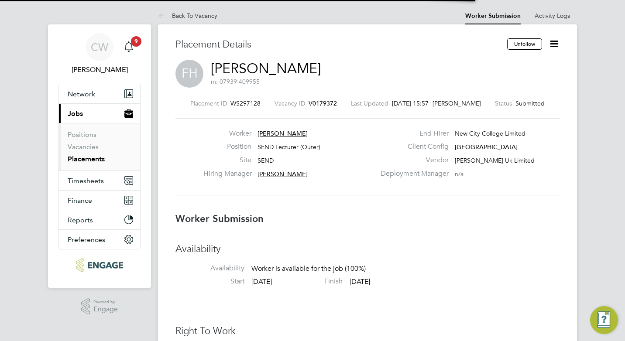
scroll to position [4, 4]
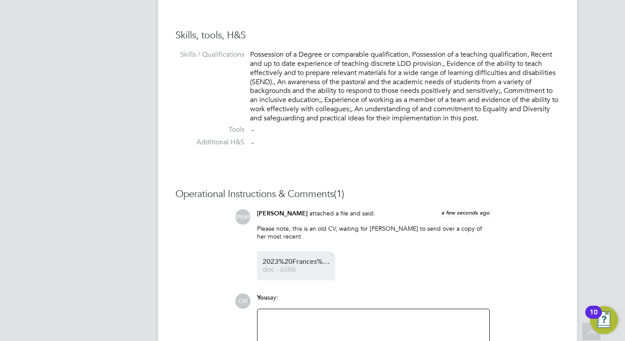
click at [322, 260] on span "2023%20Frances%20CV%20London%20" at bounding box center [298, 262] width 70 height 7
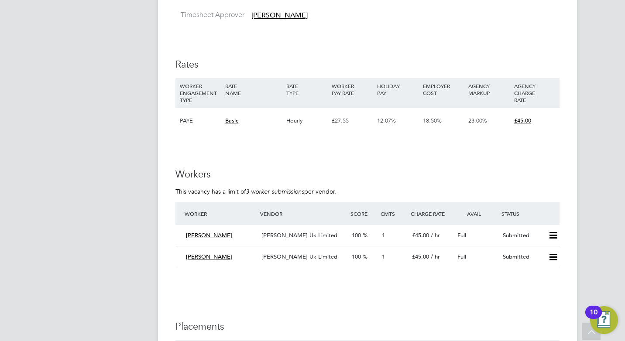
scroll to position [1527, 0]
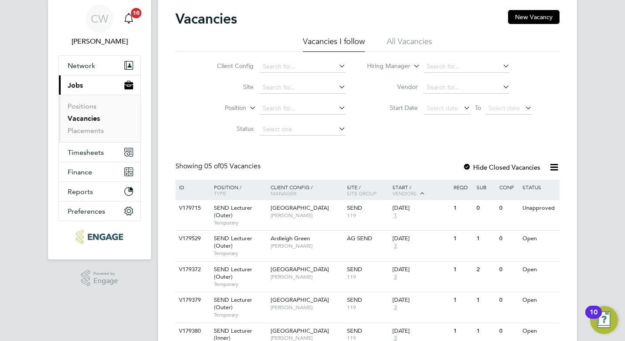
scroll to position [72, 0]
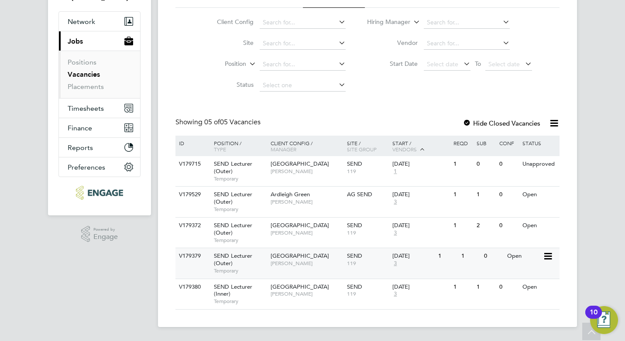
click at [307, 257] on span "[GEOGRAPHIC_DATA]" at bounding box center [300, 255] width 58 height 7
drag, startPoint x: 178, startPoint y: 163, endPoint x: 192, endPoint y: 163, distance: 14.8
click at [192, 163] on div "V179715" at bounding box center [192, 164] width 31 height 16
click at [436, 169] on div "1" at bounding box center [447, 164] width 23 height 16
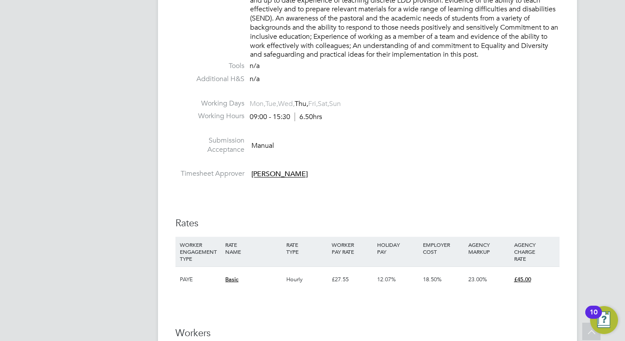
scroll to position [1178, 0]
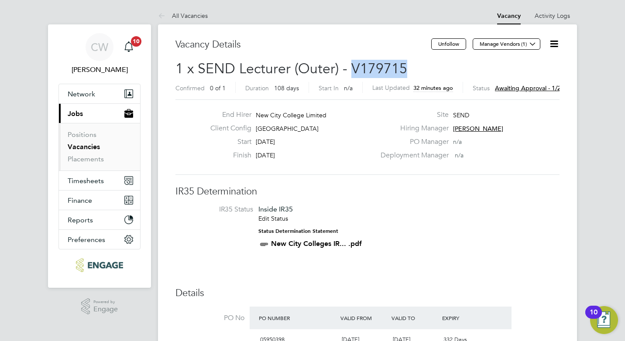
drag, startPoint x: 352, startPoint y: 68, endPoint x: 404, endPoint y: 69, distance: 51.5
click at [404, 69] on span "1 x SEND Lecturer (Outer) - V179715" at bounding box center [291, 68] width 232 height 17
drag, startPoint x: 404, startPoint y: 69, endPoint x: 396, endPoint y: 69, distance: 7.9
copy span "V179715"
click at [531, 44] on icon at bounding box center [532, 44] width 7 height 7
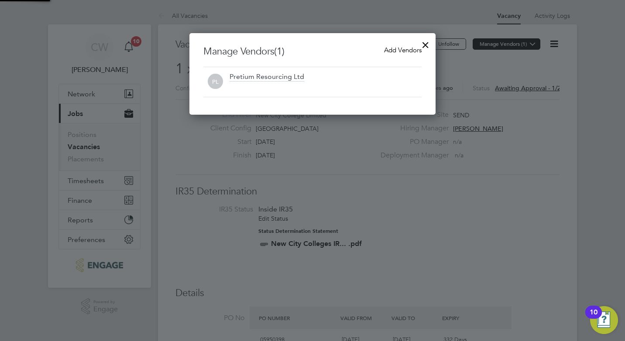
scroll to position [82, 247]
click at [408, 50] on span "Add Vendors" at bounding box center [403, 50] width 38 height 8
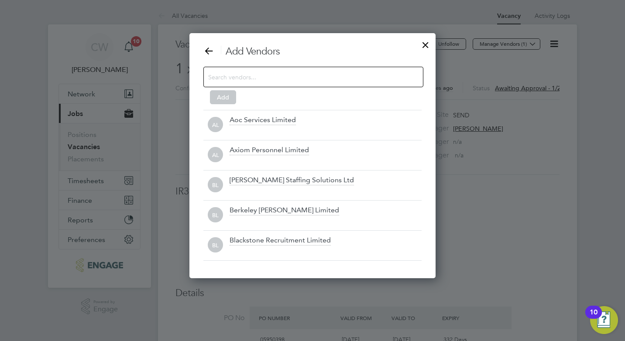
click at [335, 74] on input at bounding box center [306, 76] width 196 height 11
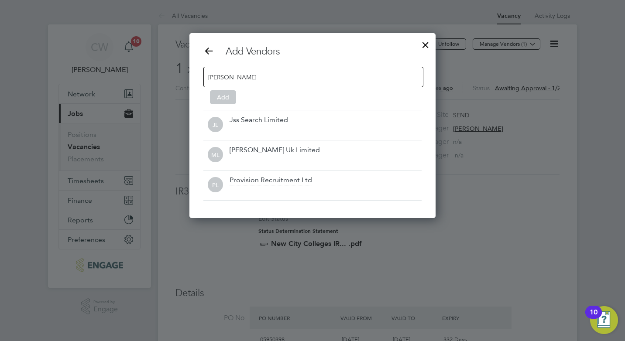
scroll to position [125, 247]
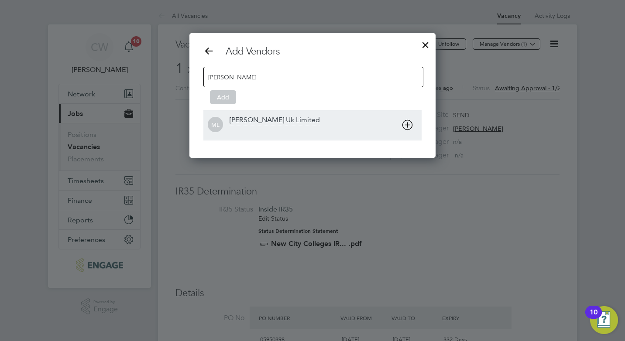
type input "morga"
click at [293, 119] on div "Morgan Hunt Uk Limited" at bounding box center [275, 121] width 90 height 10
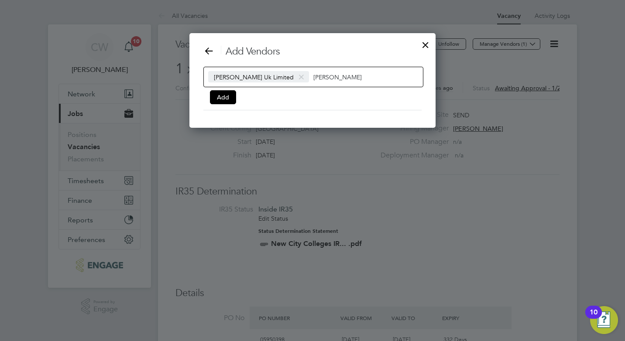
scroll to position [95, 247]
click at [223, 98] on button "Add" at bounding box center [223, 97] width 26 height 14
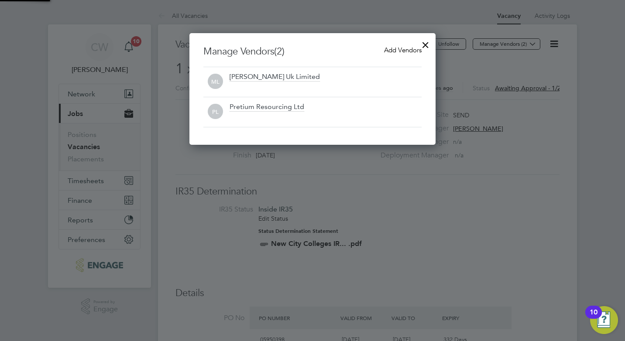
scroll to position [112, 247]
click at [428, 44] on div at bounding box center [426, 43] width 16 height 16
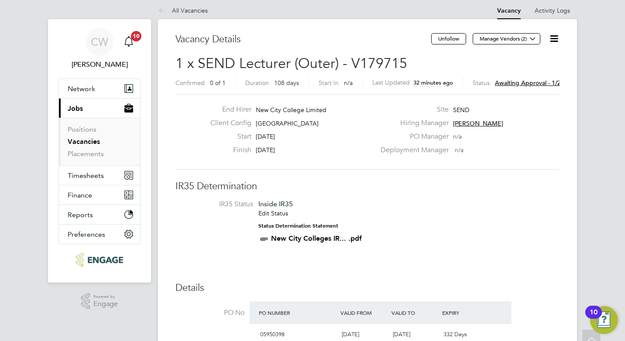
scroll to position [0, 0]
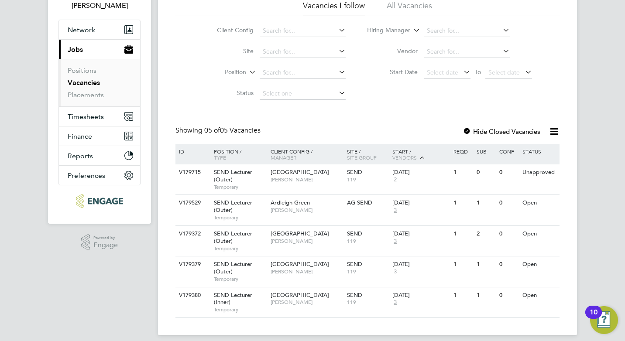
scroll to position [72, 0]
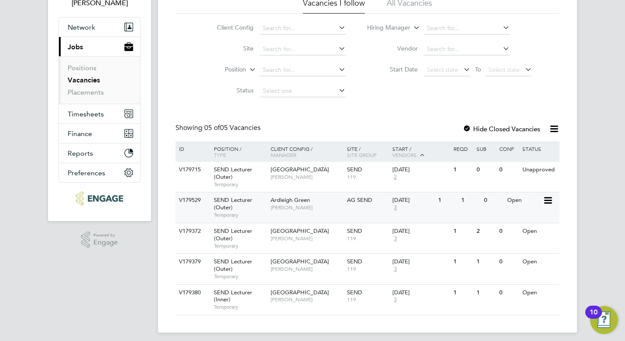
scroll to position [72, 0]
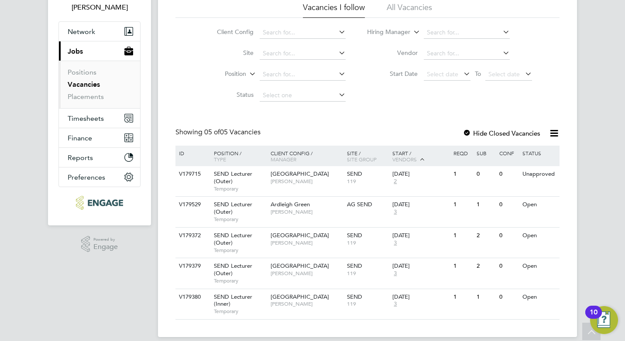
scroll to position [72, 0]
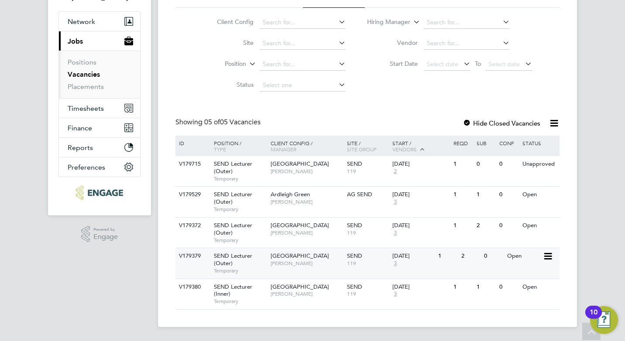
click at [295, 258] on span "[GEOGRAPHIC_DATA]" at bounding box center [300, 255] width 58 height 7
click at [496, 230] on div "0" at bounding box center [493, 226] width 23 height 16
click at [315, 226] on span "[GEOGRAPHIC_DATA]" at bounding box center [300, 225] width 58 height 7
click at [311, 229] on div "Epping Forest Campus Clair Windsor" at bounding box center [306, 229] width 76 height 23
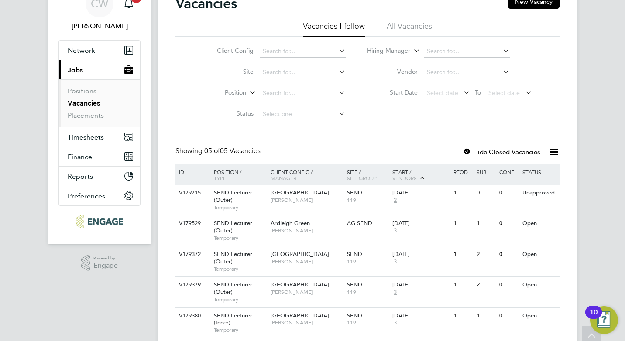
scroll to position [0, 0]
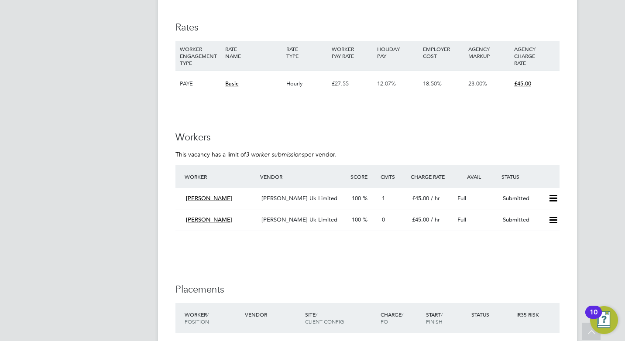
scroll to position [1484, 0]
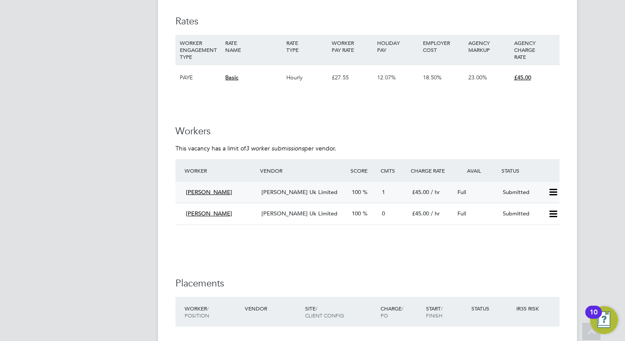
click at [435, 193] on span "/ hr" at bounding box center [435, 191] width 9 height 7
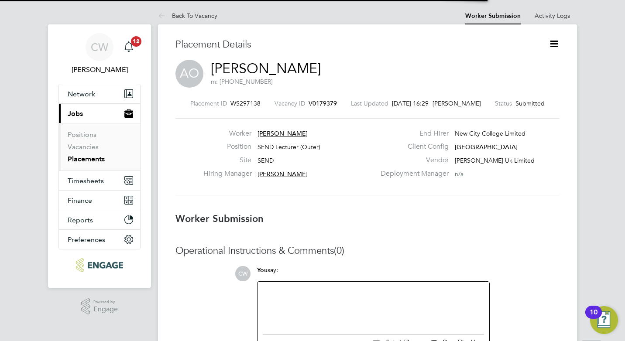
scroll to position [4, 4]
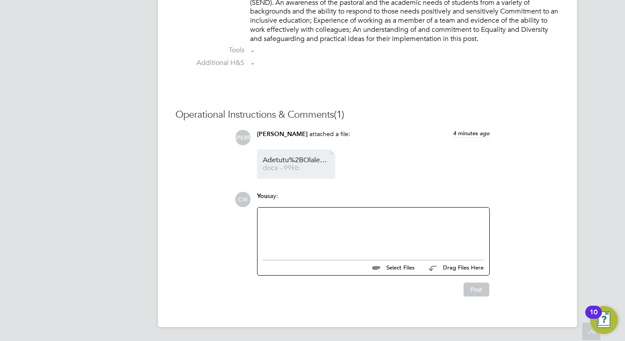
click at [284, 166] on span "docx - 99kb" at bounding box center [298, 168] width 70 height 7
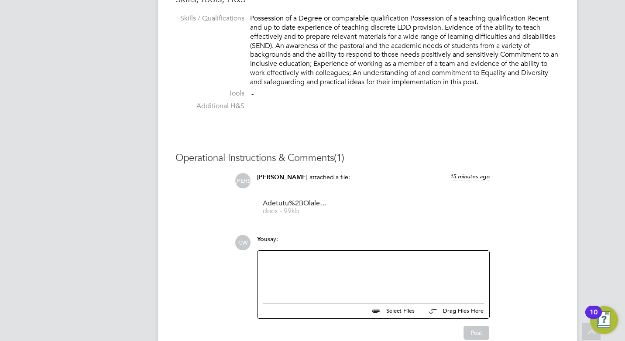
scroll to position [778, 0]
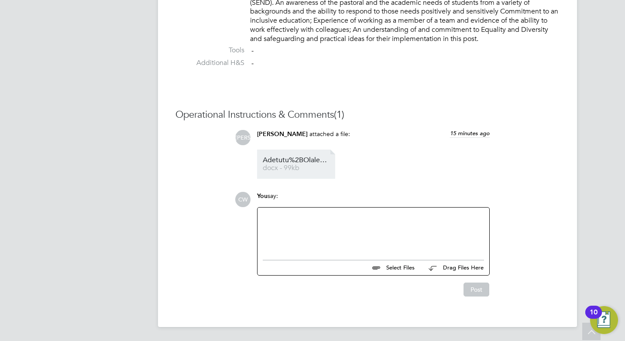
click at [298, 168] on span "docx - 99kb" at bounding box center [298, 168] width 70 height 7
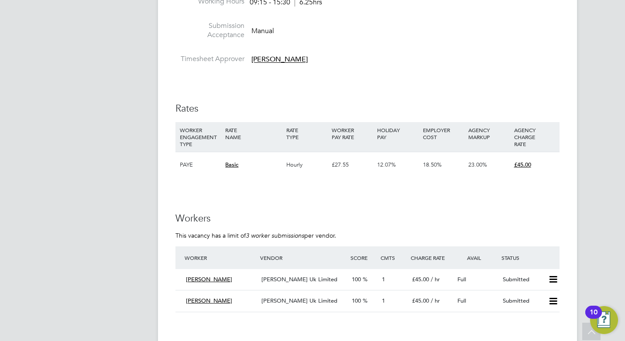
scroll to position [1484, 0]
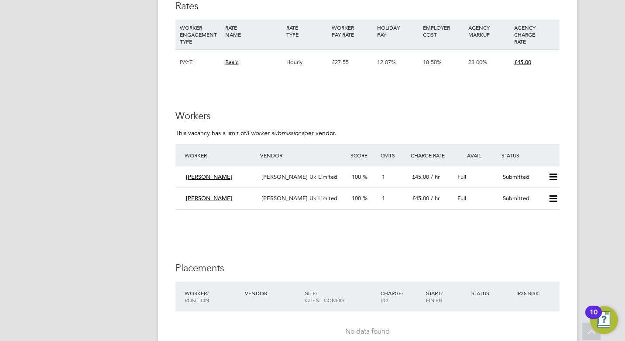
scroll to position [1527, 0]
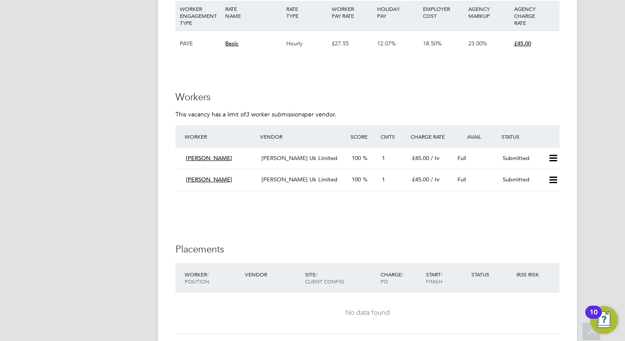
scroll to position [1527, 0]
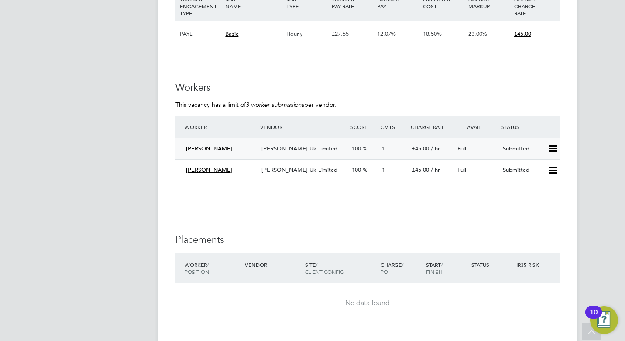
click at [555, 150] on icon at bounding box center [553, 148] width 11 height 7
click at [518, 147] on div "Submitted" at bounding box center [521, 149] width 45 height 14
